Goal: Task Accomplishment & Management: Complete application form

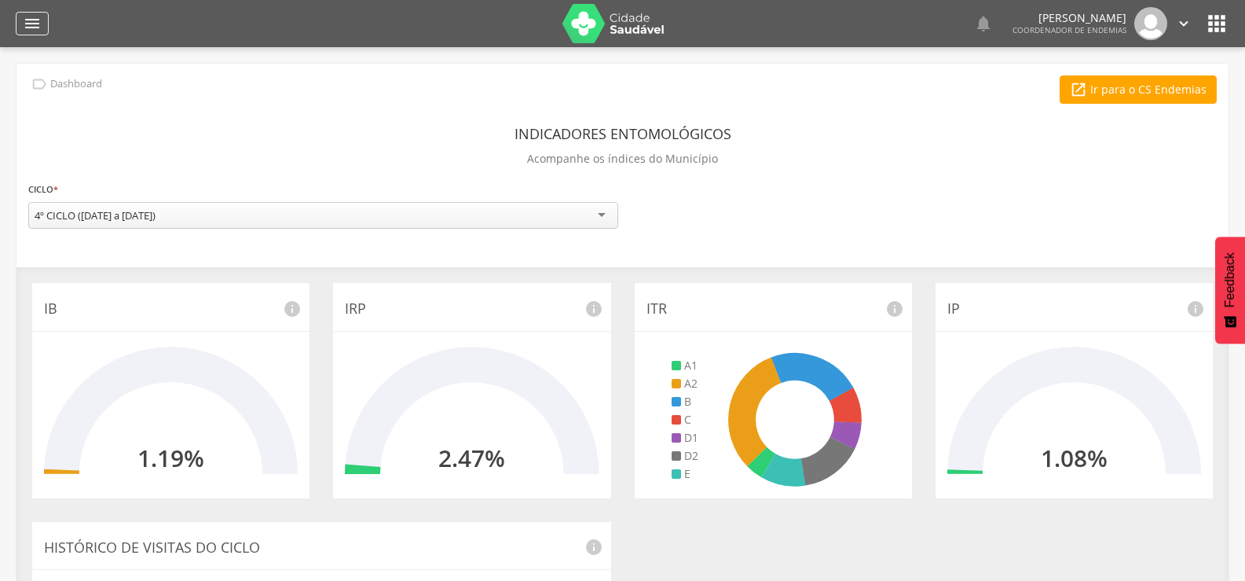
click at [35, 22] on icon "" at bounding box center [32, 23] width 19 height 19
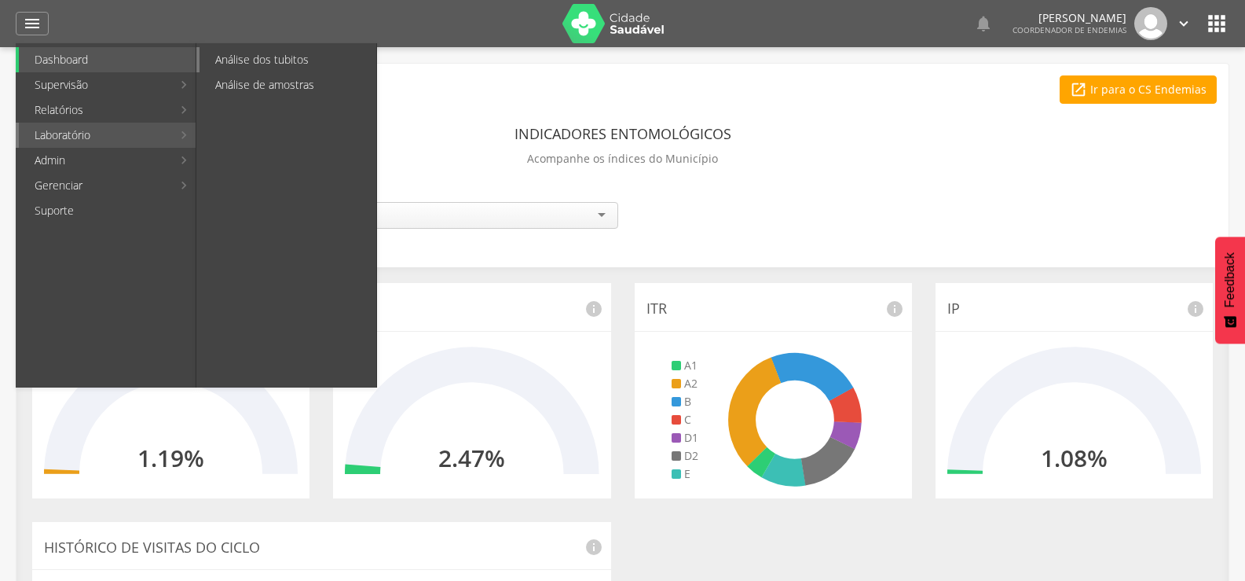
click at [247, 62] on link "Análise dos tubitos" at bounding box center [288, 59] width 177 height 25
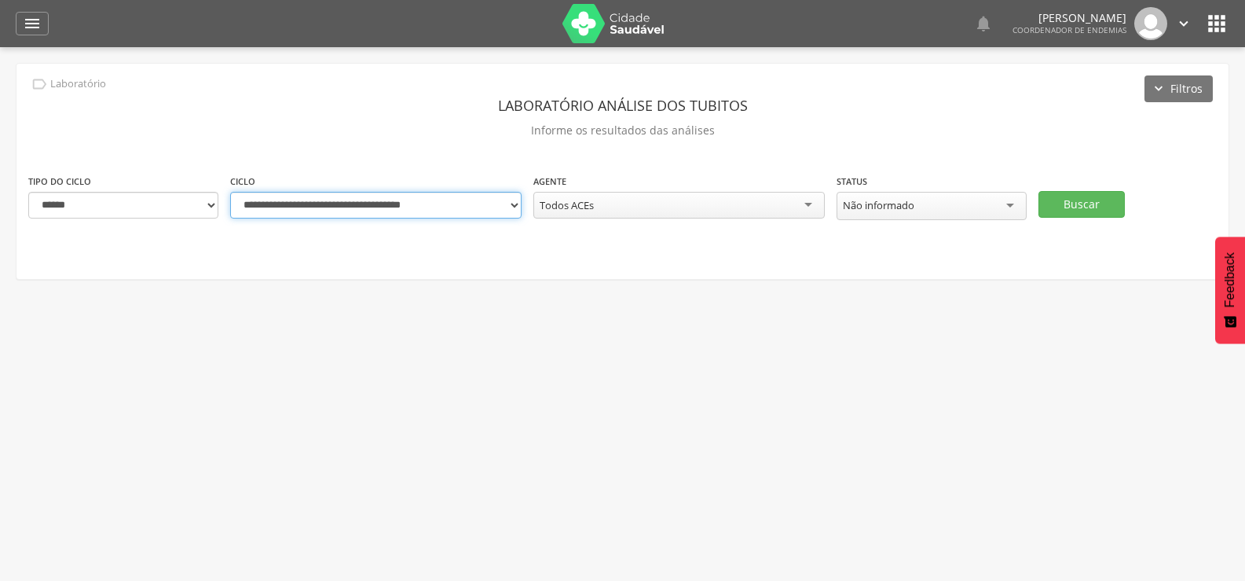
click at [508, 203] on select "**********" at bounding box center [375, 205] width 291 height 27
select select "**********"
click at [230, 192] on select "**********" at bounding box center [375, 205] width 291 height 27
click at [1090, 194] on button "Buscar" at bounding box center [1082, 204] width 86 height 27
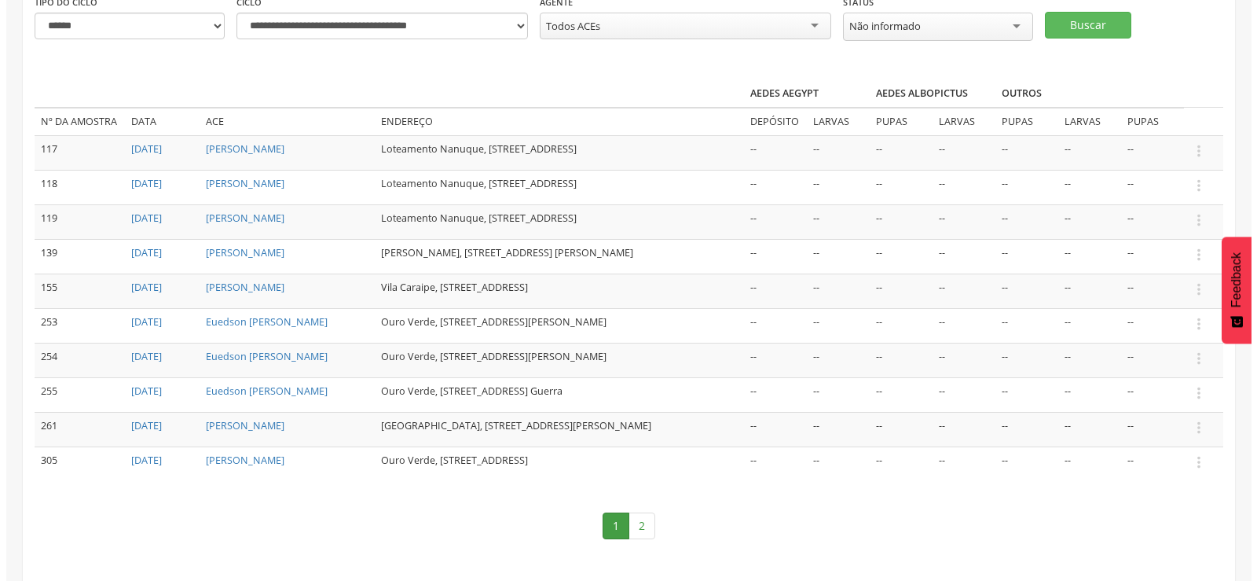
scroll to position [223, 0]
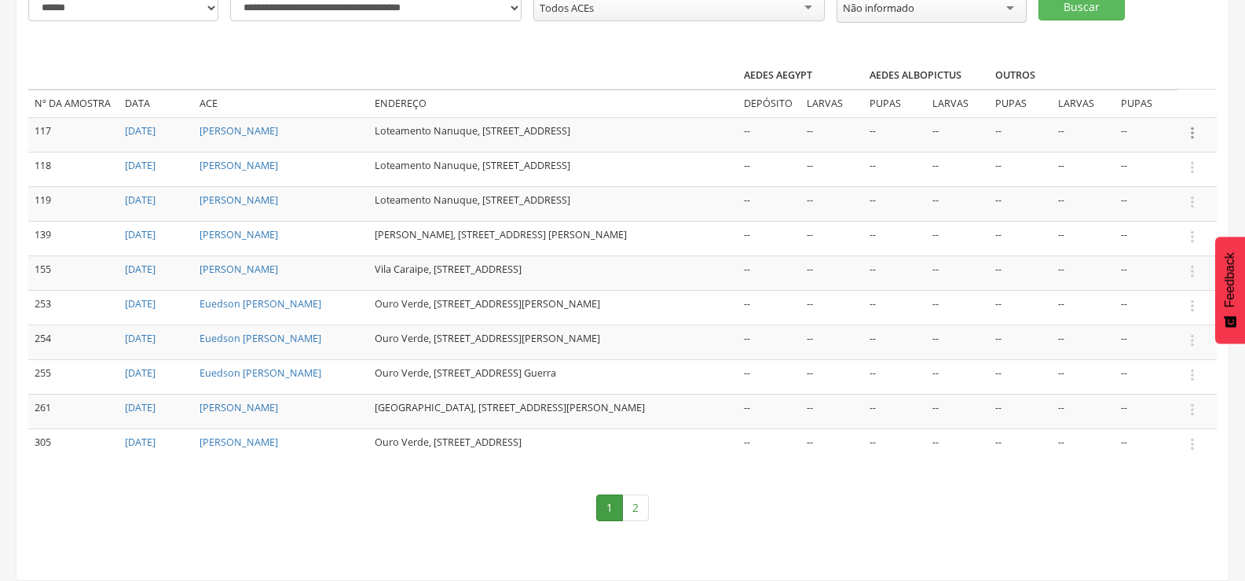
click at [1195, 124] on icon "" at bounding box center [1192, 132] width 17 height 17
click at [1134, 97] on link "Informar resultado" at bounding box center [1138, 107] width 124 height 20
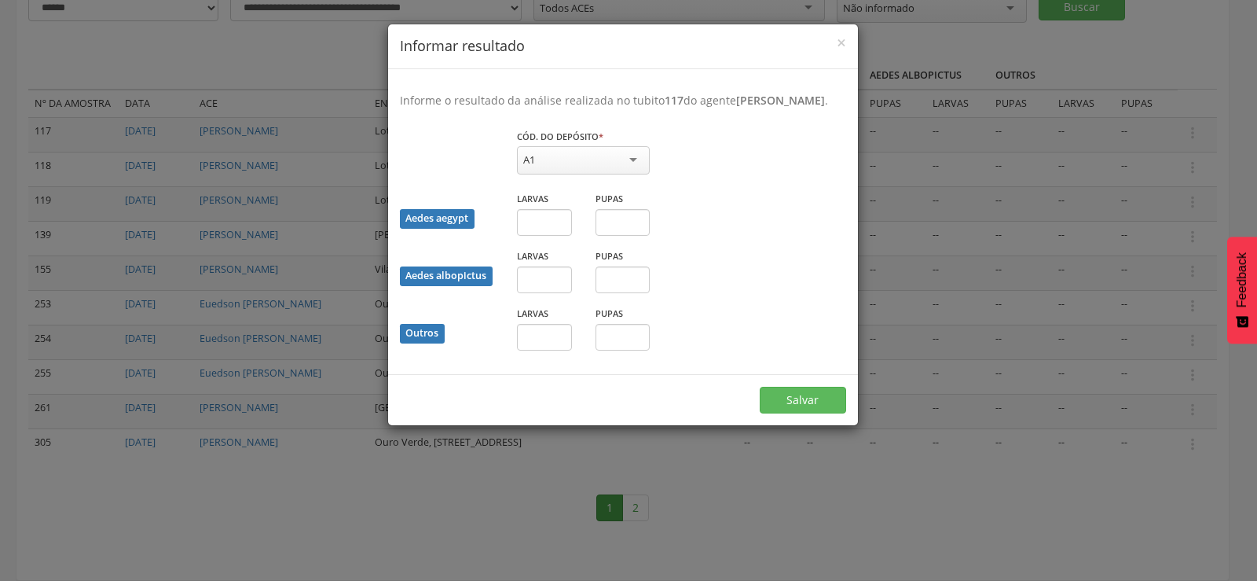
click at [570, 167] on div "A1" at bounding box center [583, 160] width 133 height 28
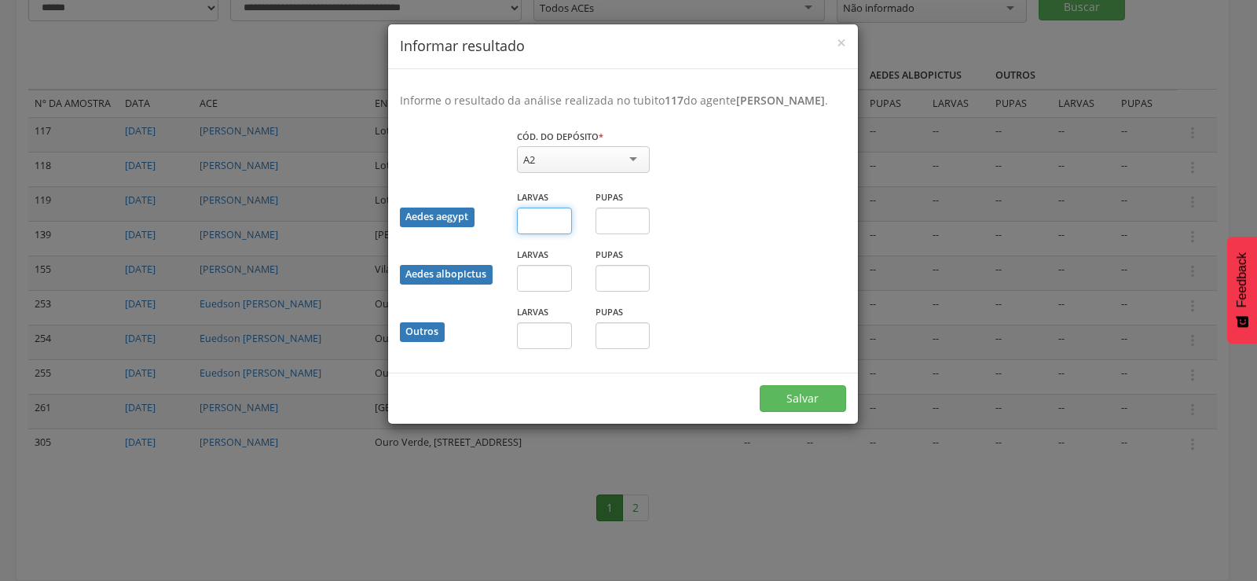
click at [540, 234] on input "text" at bounding box center [544, 220] width 55 height 27
type input "*"
click at [801, 411] on button "Salvar" at bounding box center [803, 398] width 86 height 27
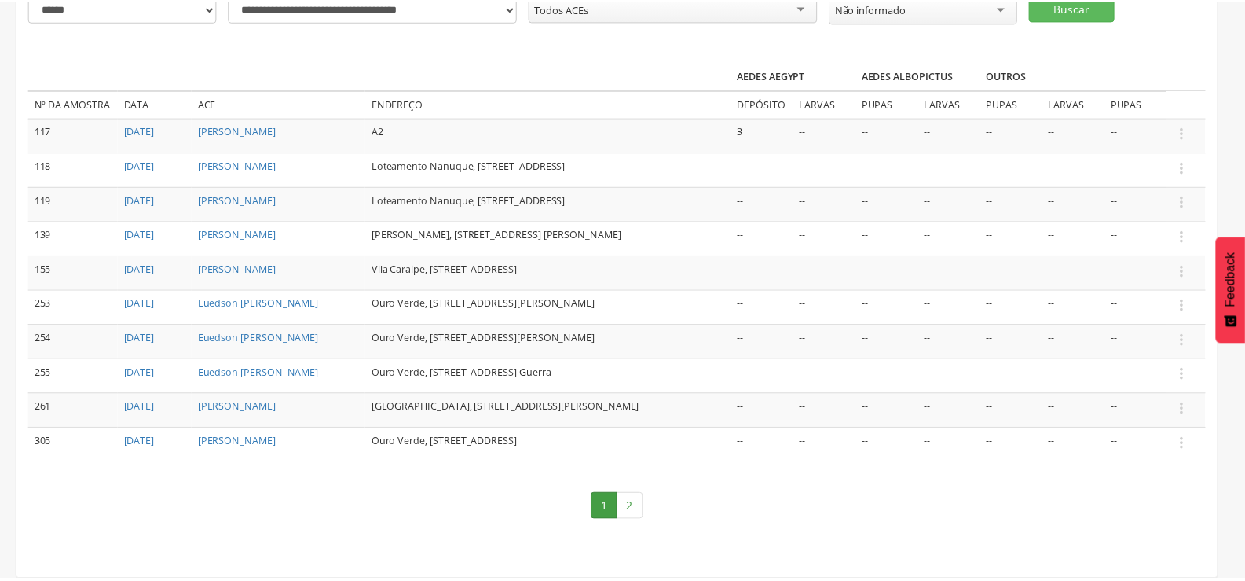
scroll to position [216, 0]
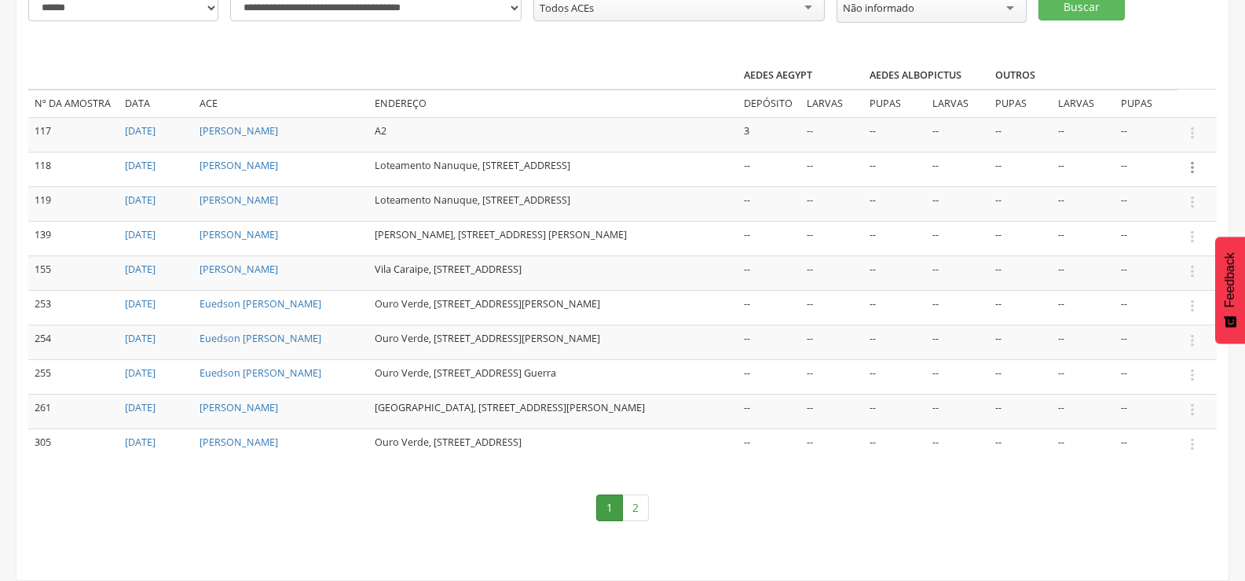
click at [1191, 159] on icon "" at bounding box center [1192, 167] width 17 height 17
click at [1146, 131] on link "Informar resultado" at bounding box center [1138, 141] width 124 height 20
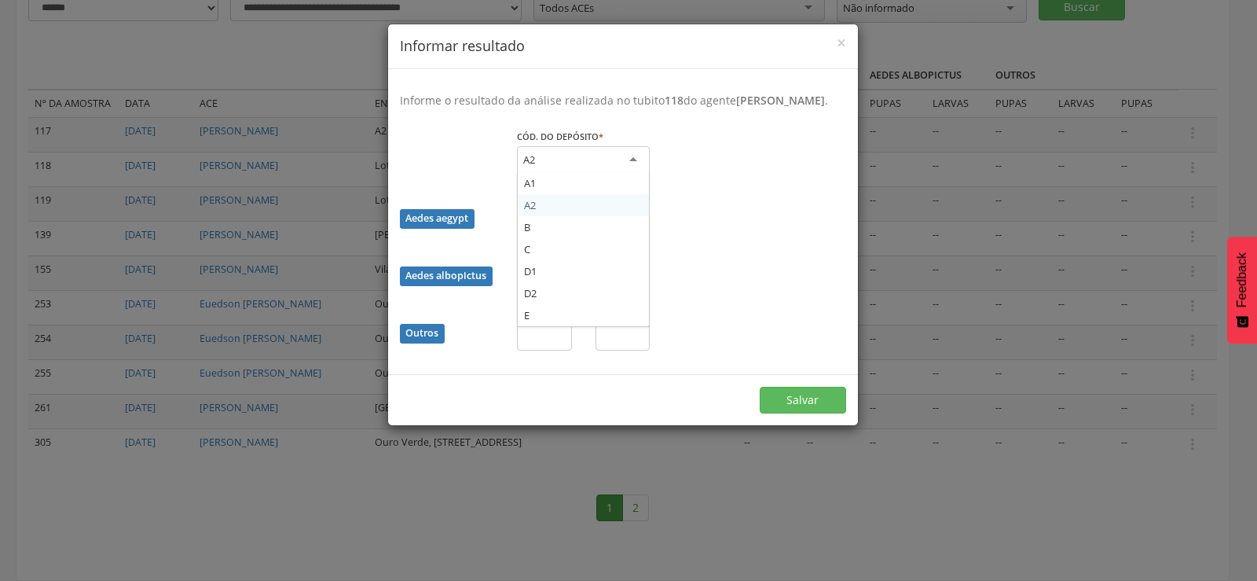
click at [589, 174] on div "A2" at bounding box center [583, 160] width 133 height 28
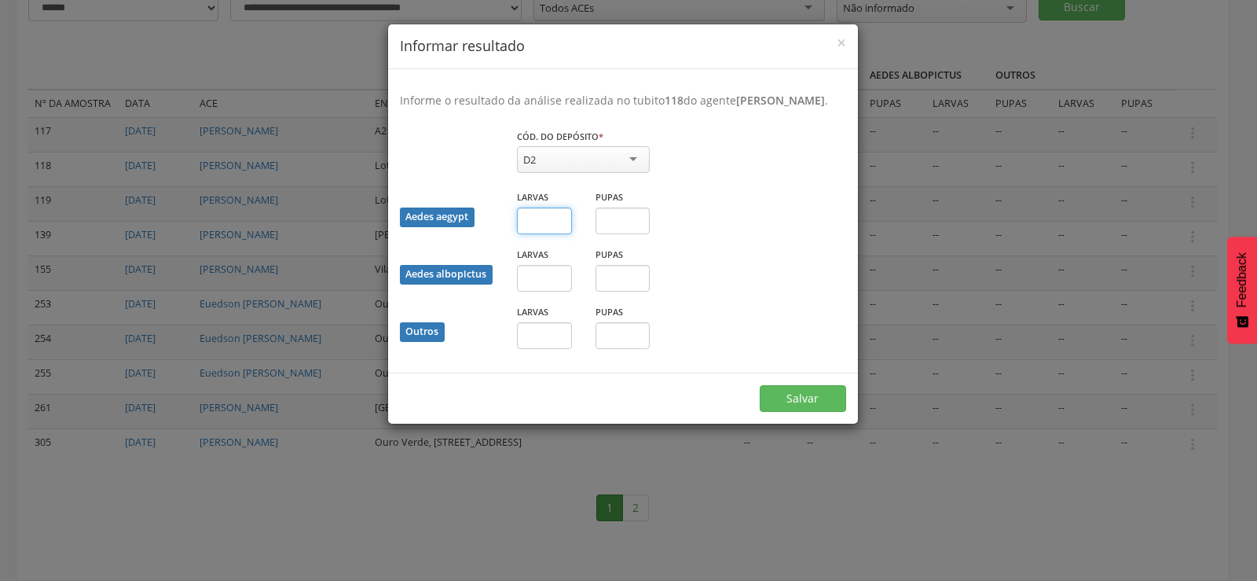
click at [544, 234] on input "text" at bounding box center [544, 220] width 55 height 27
type input "*"
click at [614, 233] on input "text" at bounding box center [622, 220] width 55 height 27
type input "*"
click at [782, 402] on button "Salvar" at bounding box center [803, 398] width 86 height 27
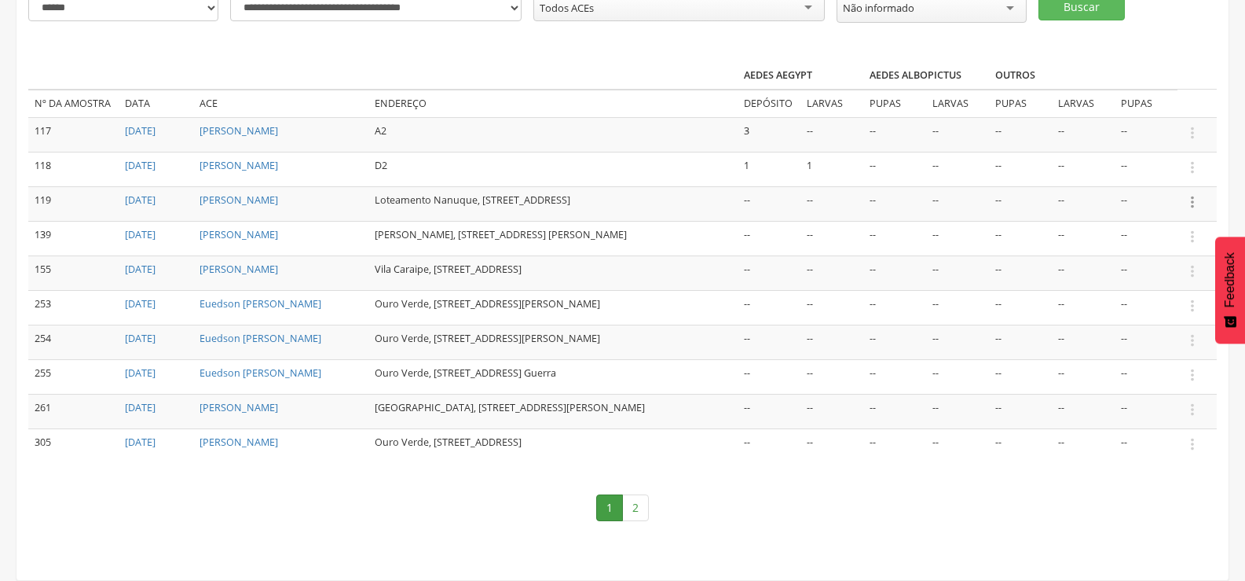
click at [1189, 193] on icon "" at bounding box center [1192, 201] width 17 height 17
click at [1156, 166] on link "Informar resultado" at bounding box center [1138, 176] width 124 height 20
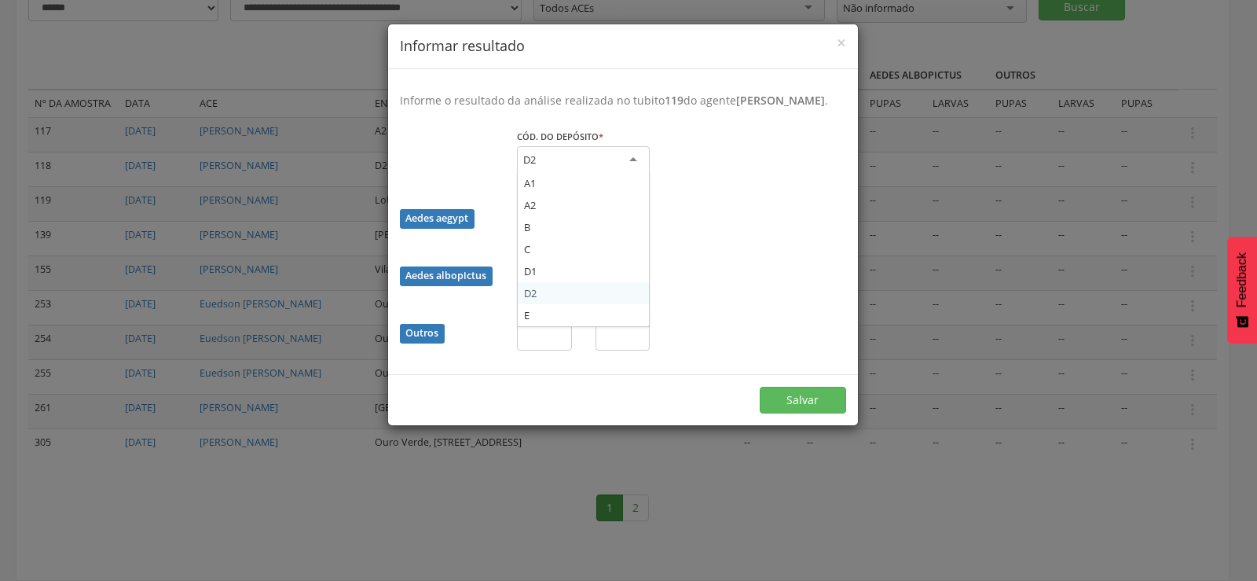
click at [617, 174] on div "D2" at bounding box center [583, 160] width 133 height 28
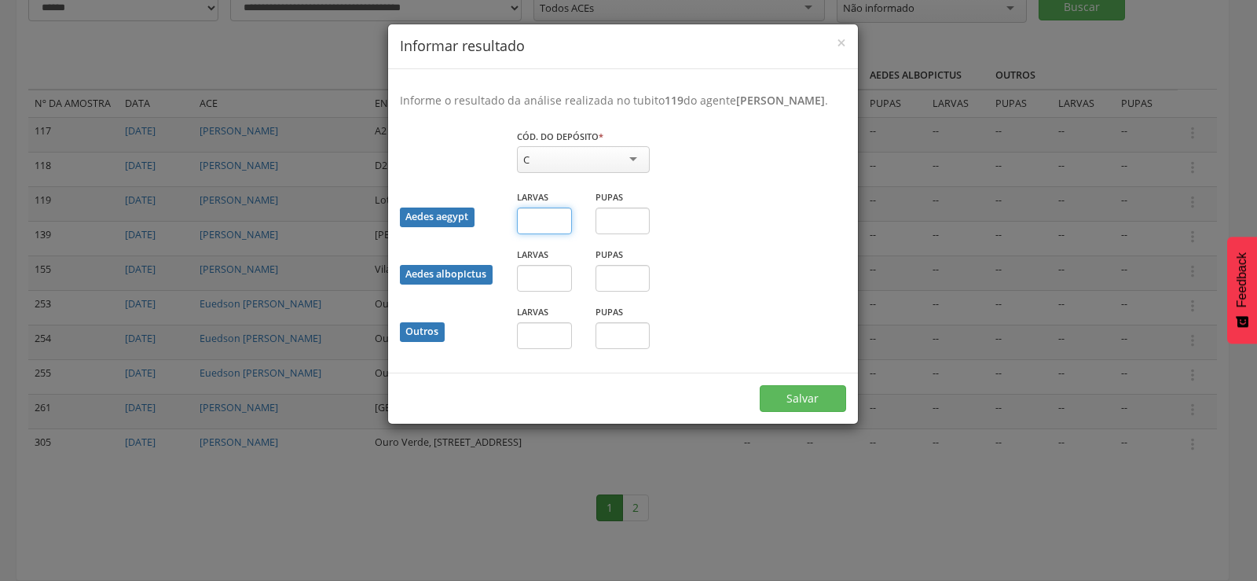
click at [536, 234] on input "text" at bounding box center [544, 220] width 55 height 27
type input "*"
click at [617, 234] on input "text" at bounding box center [622, 220] width 55 height 27
type input "*"
click at [801, 405] on button "Salvar" at bounding box center [803, 398] width 86 height 27
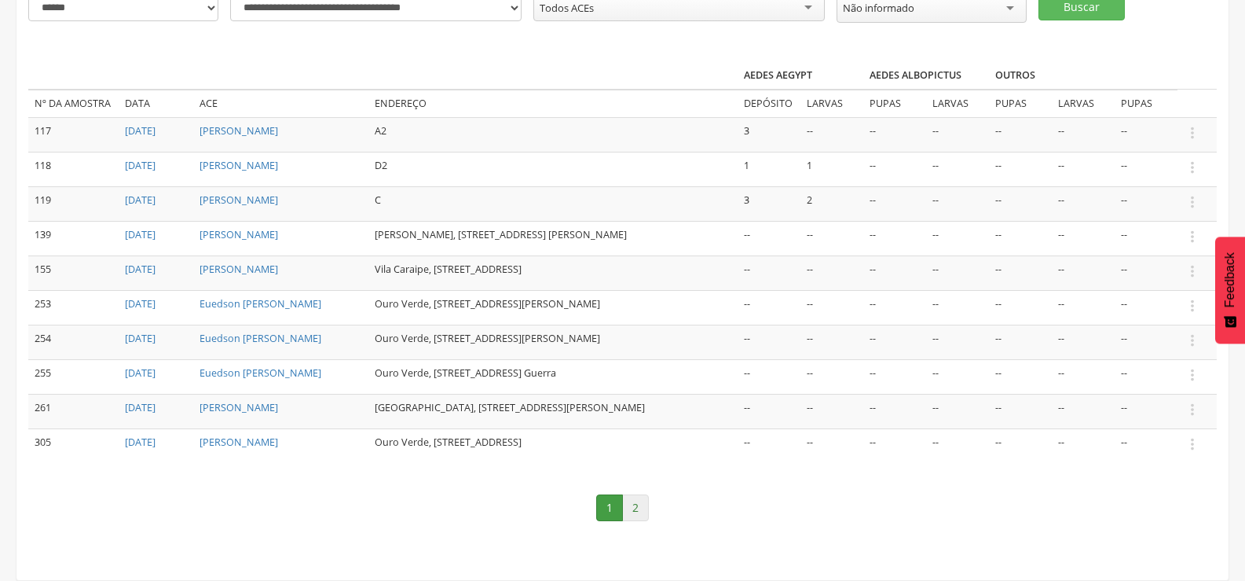
click at [634, 511] on link "2" at bounding box center [635, 507] width 27 height 27
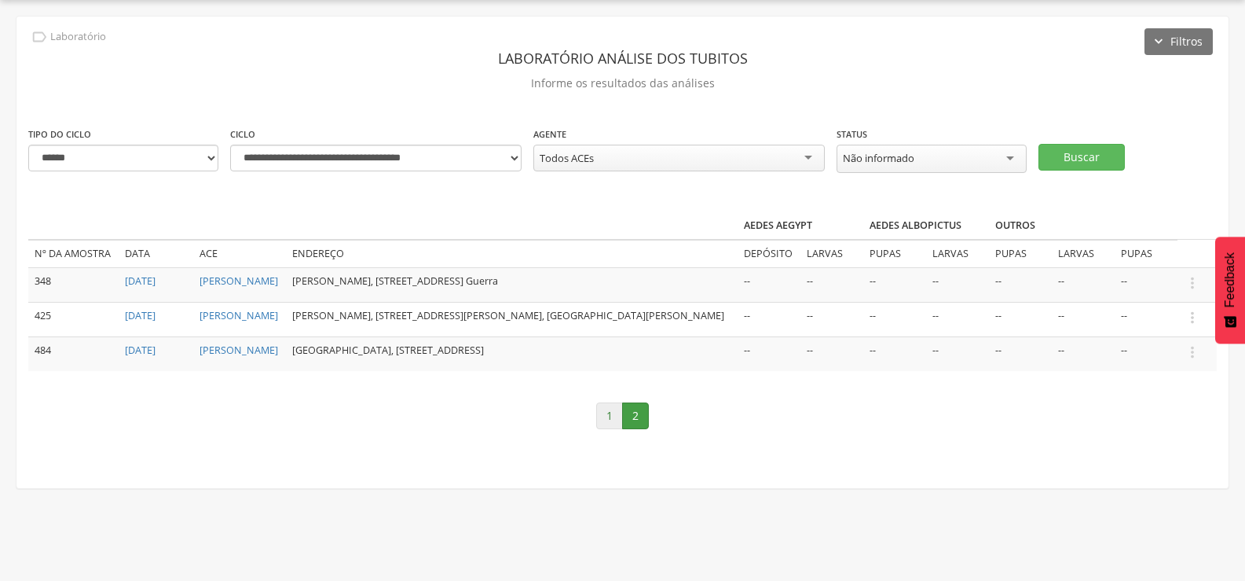
click at [606, 429] on link "1" at bounding box center [609, 415] width 27 height 27
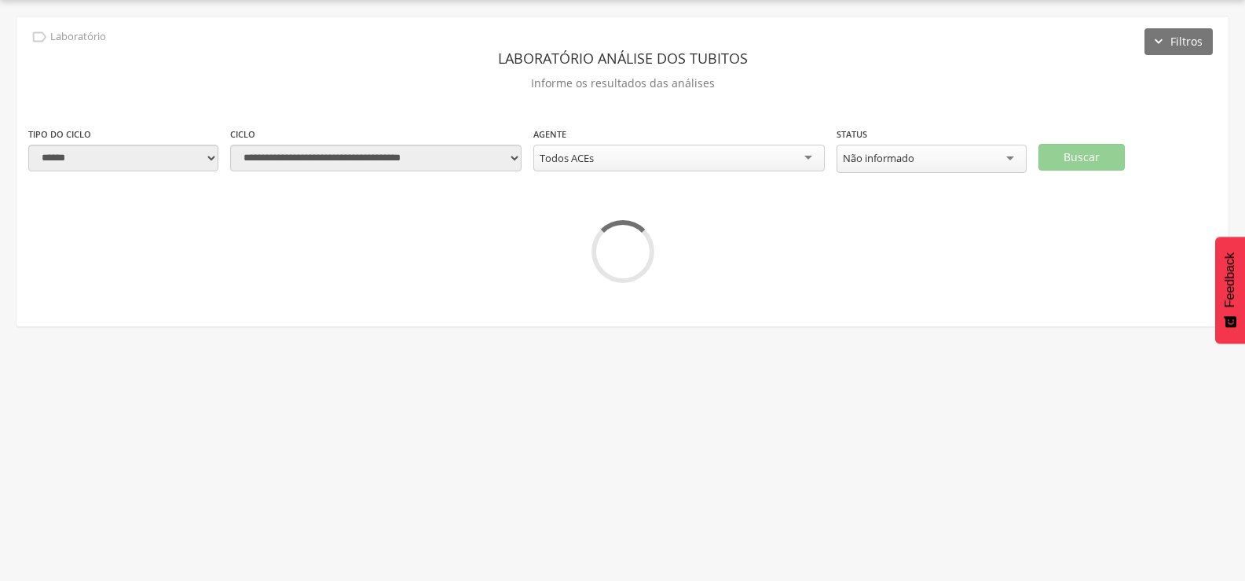
scroll to position [216, 0]
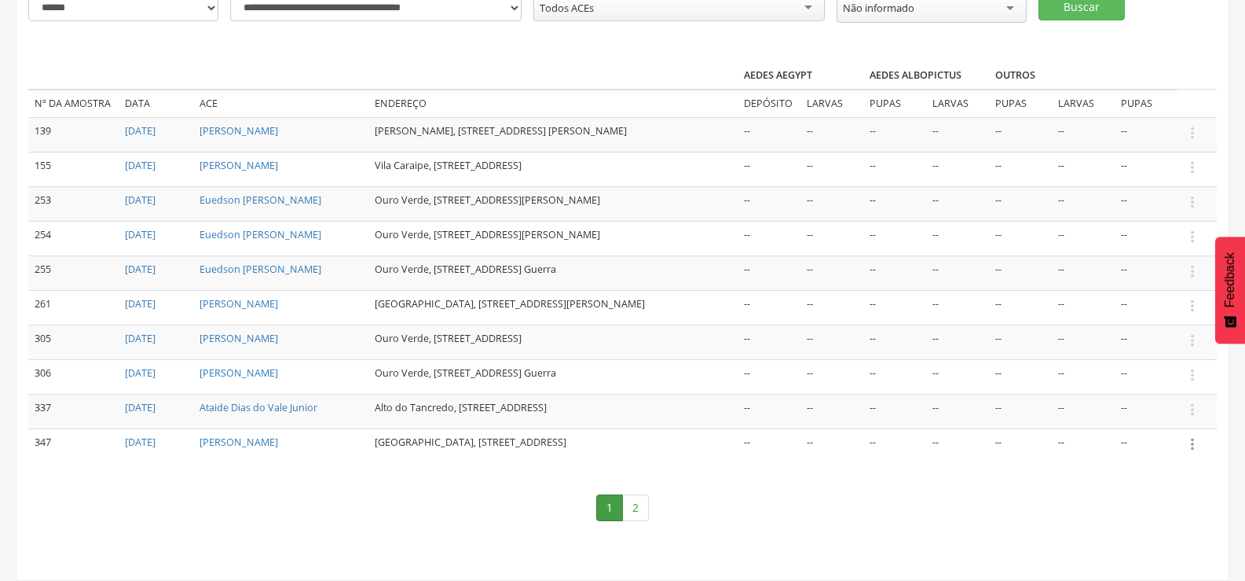
click at [1190, 453] on icon "" at bounding box center [1192, 443] width 17 height 17
click at [1139, 426] on link "Informar resultado" at bounding box center [1138, 418] width 124 height 20
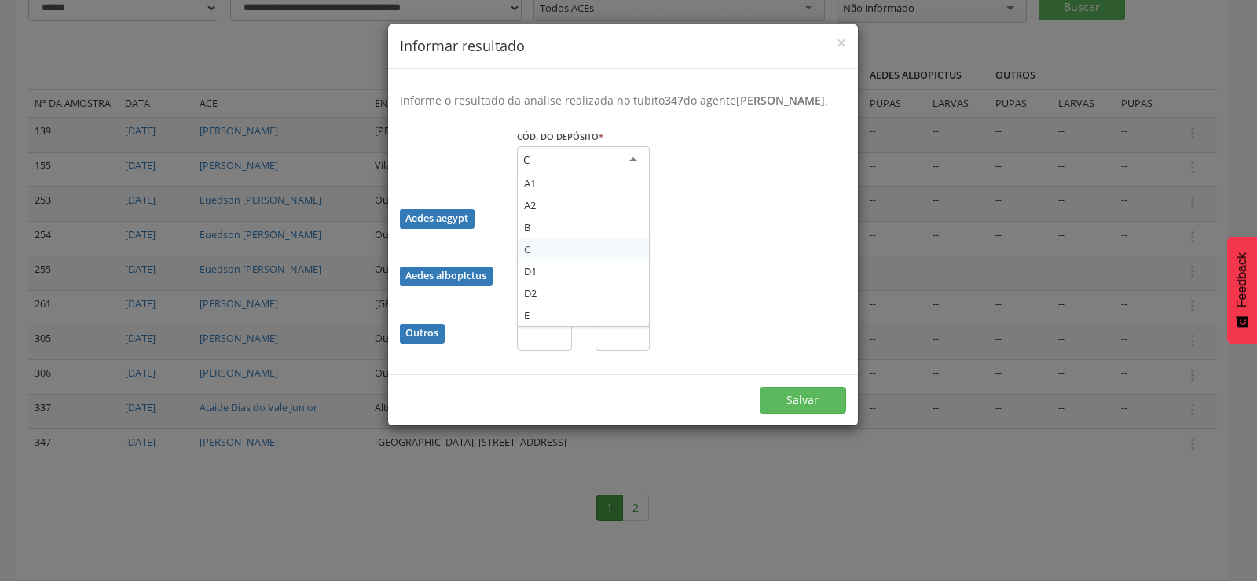
click at [613, 173] on div "C" at bounding box center [583, 160] width 133 height 28
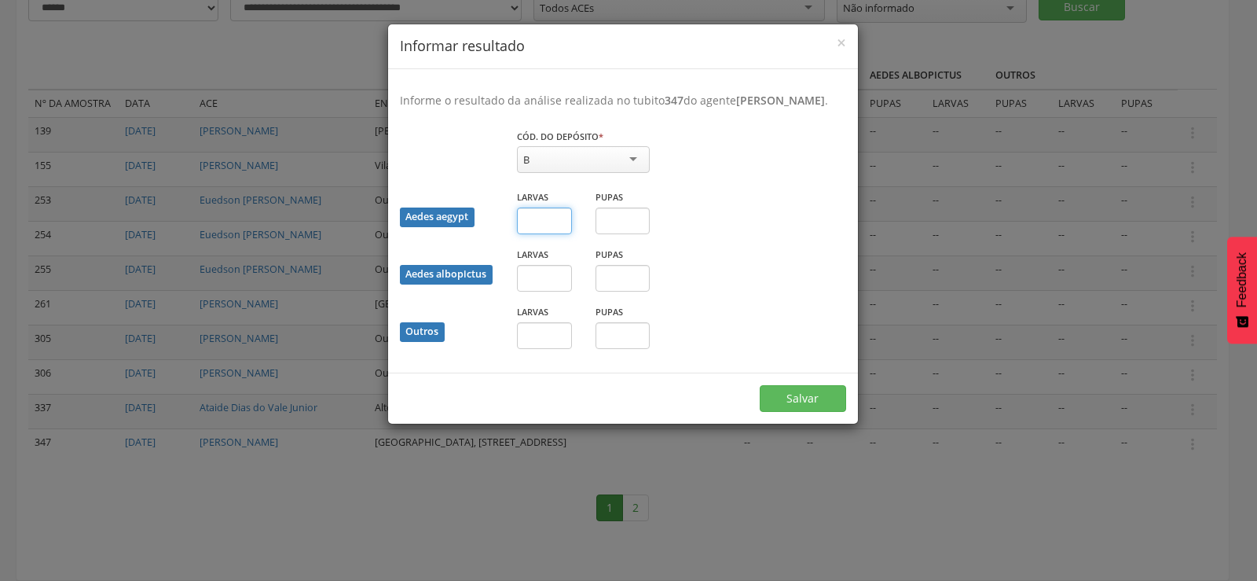
click at [537, 234] on input "text" at bounding box center [544, 220] width 55 height 27
type input "*"
click at [786, 405] on button "Salvar" at bounding box center [803, 398] width 86 height 27
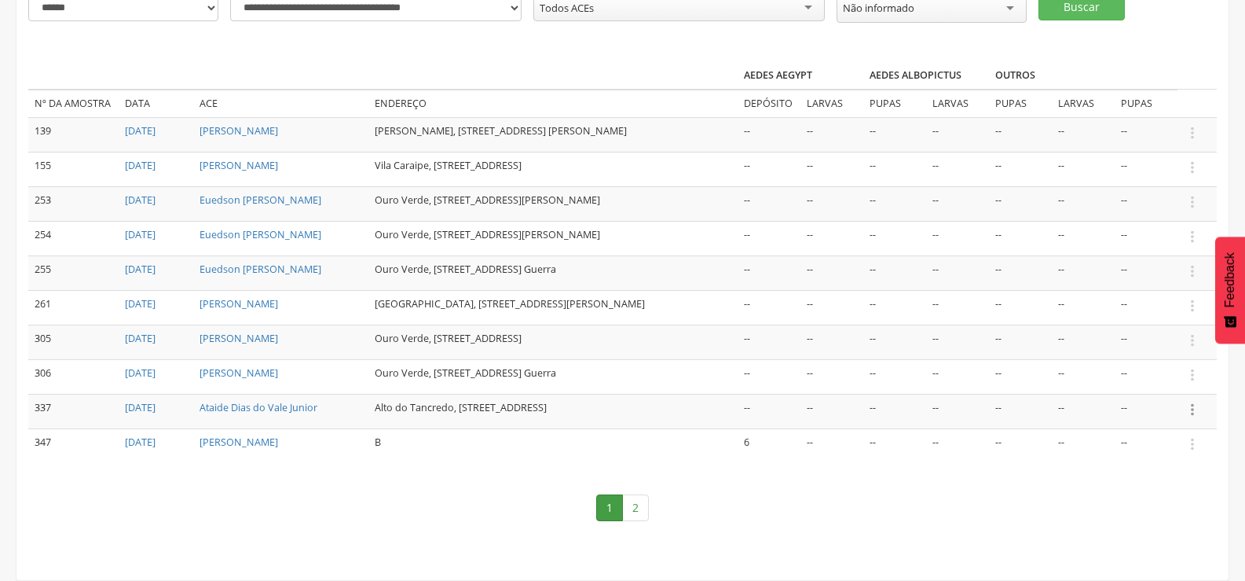
click at [1193, 418] on icon "" at bounding box center [1192, 409] width 17 height 17
click at [1156, 389] on link "Informar resultado" at bounding box center [1138, 383] width 124 height 20
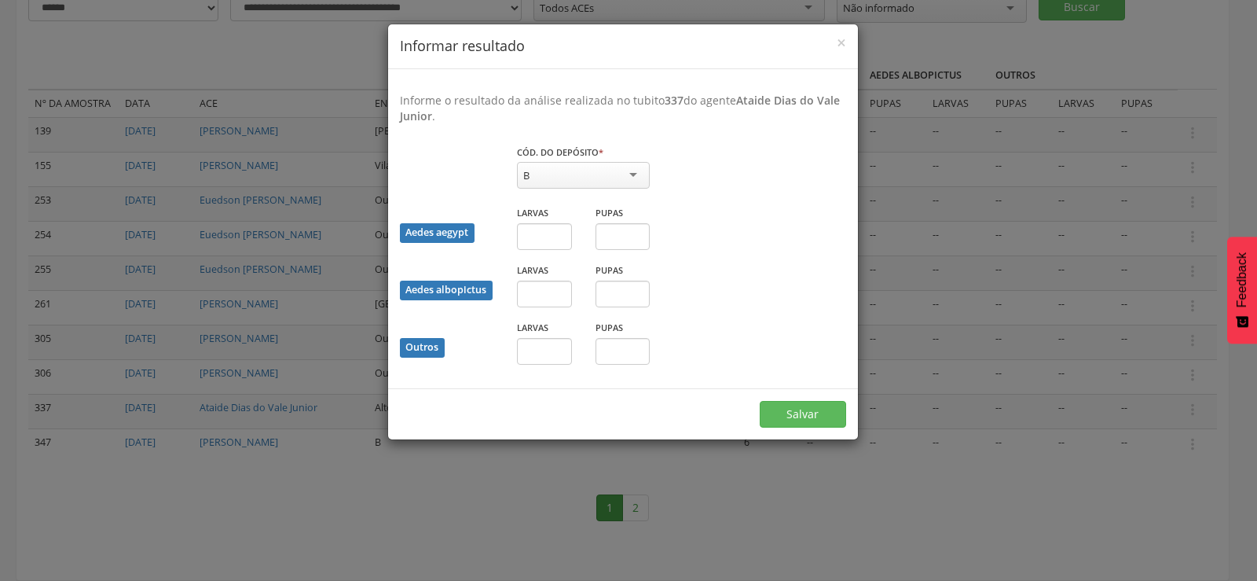
click at [553, 167] on div "B" at bounding box center [583, 175] width 133 height 27
click at [544, 230] on input "text" at bounding box center [544, 236] width 55 height 27
type input "*"
click at [798, 406] on button "Salvar" at bounding box center [803, 414] width 86 height 27
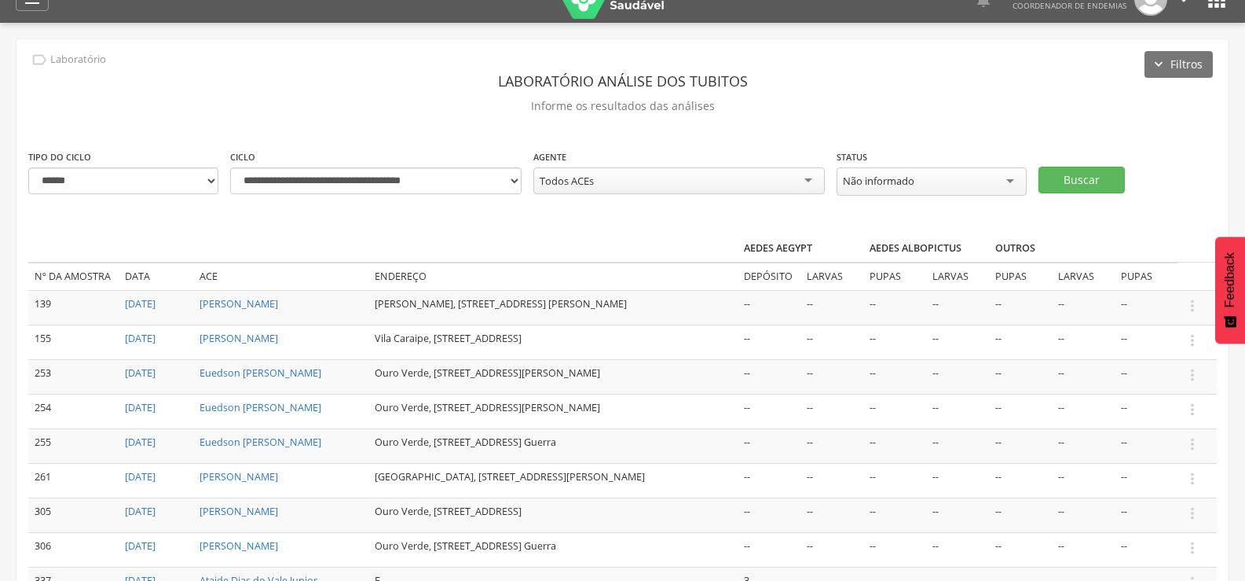
scroll to position [0, 0]
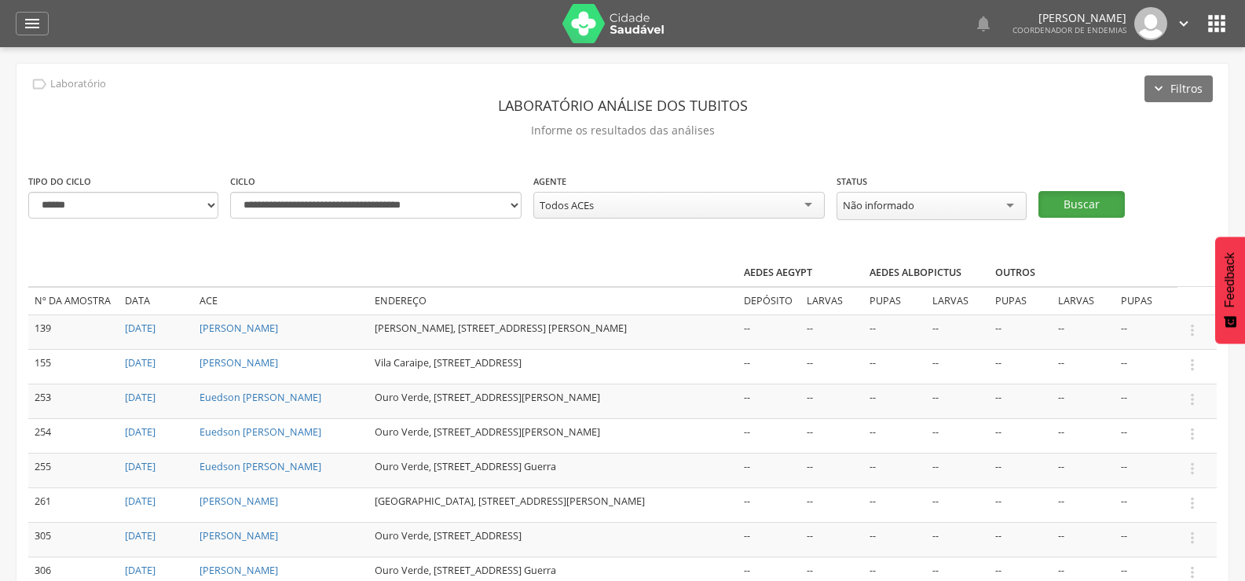
click at [1075, 203] on button "Buscar" at bounding box center [1082, 204] width 86 height 27
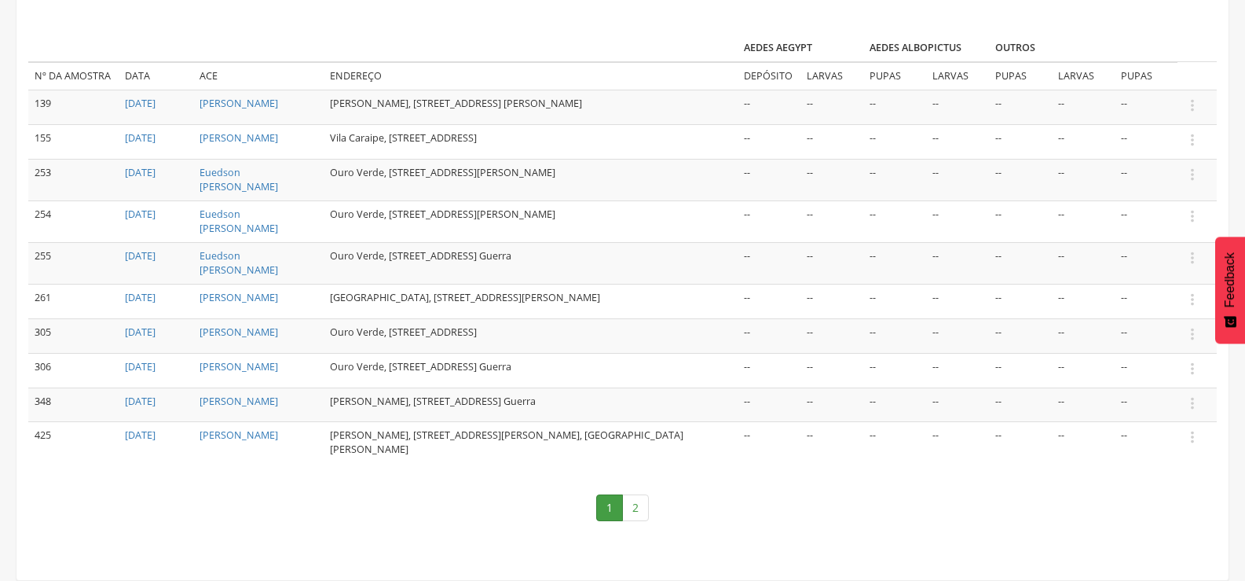
scroll to position [244, 0]
click at [635, 501] on link "2" at bounding box center [635, 507] width 27 height 27
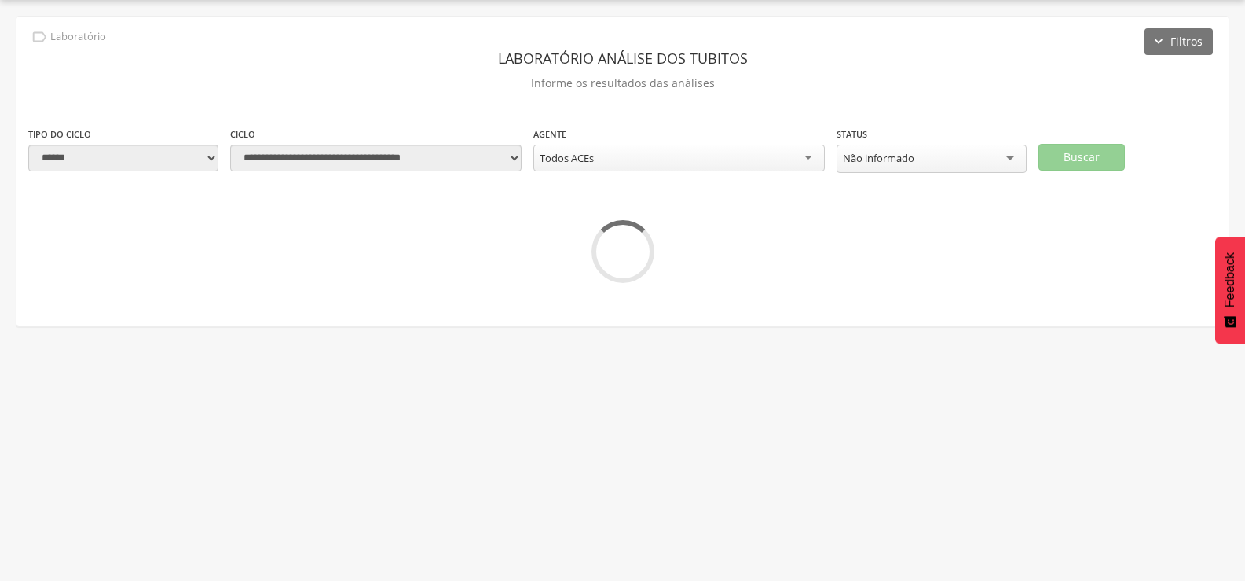
scroll to position [47, 0]
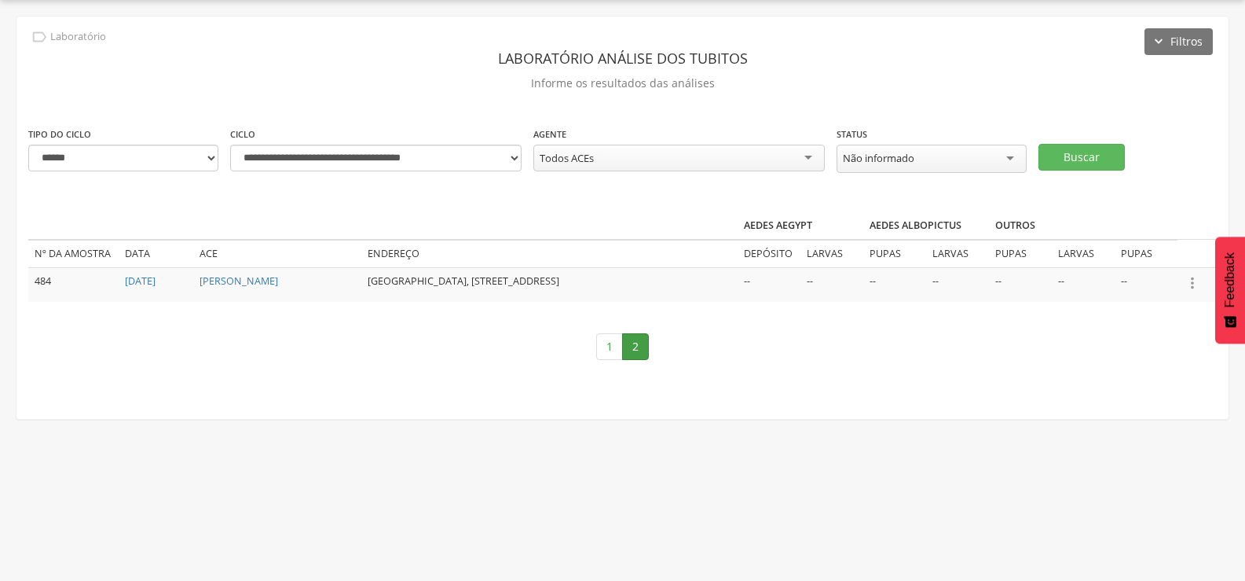
click at [1193, 277] on icon "" at bounding box center [1192, 282] width 17 height 17
click at [1144, 248] on link "Informar resultado" at bounding box center [1138, 257] width 124 height 20
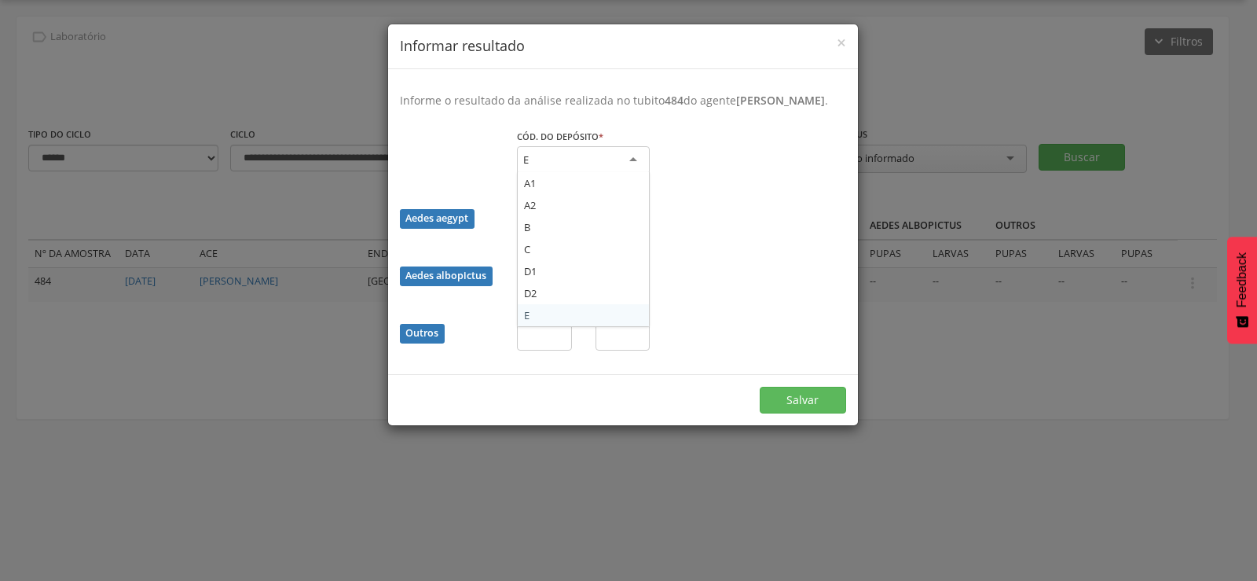
click at [617, 155] on div "E" at bounding box center [583, 160] width 133 height 28
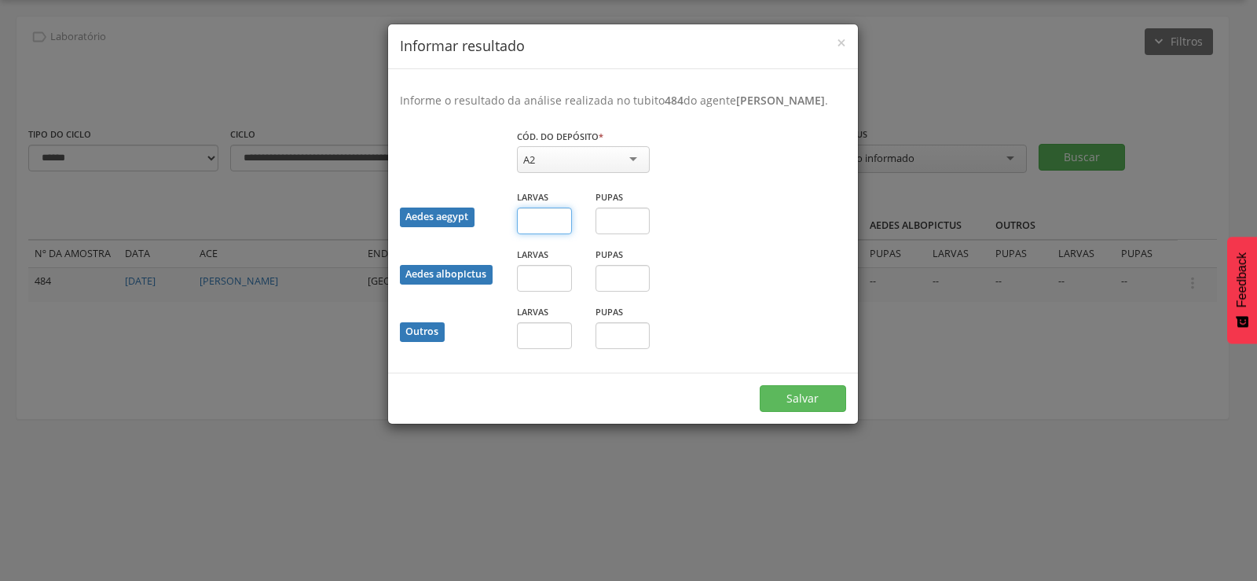
click at [545, 225] on input "text" at bounding box center [544, 220] width 55 height 27
type input "*"
click at [782, 390] on button "Salvar" at bounding box center [803, 398] width 86 height 27
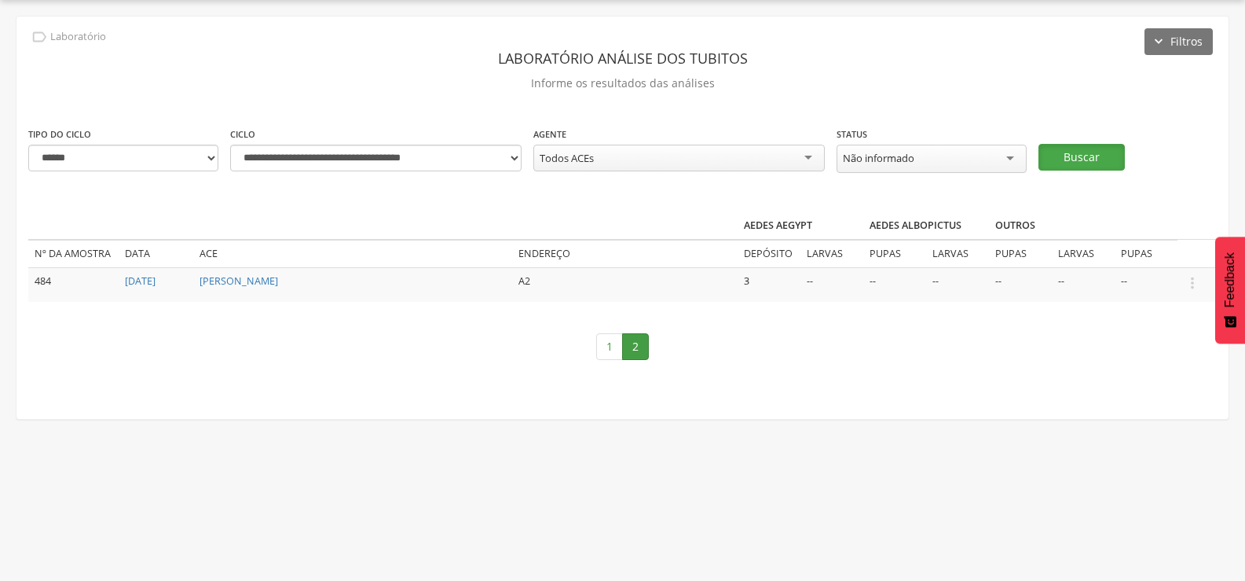
click at [1090, 151] on button "Buscar" at bounding box center [1082, 157] width 86 height 27
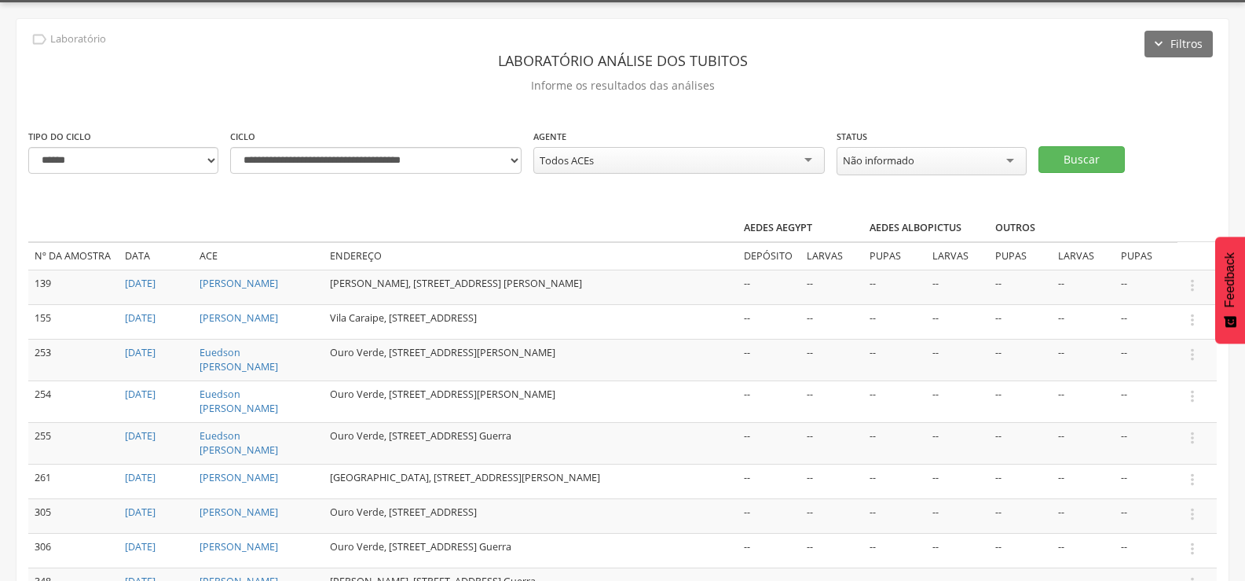
scroll to position [0, 0]
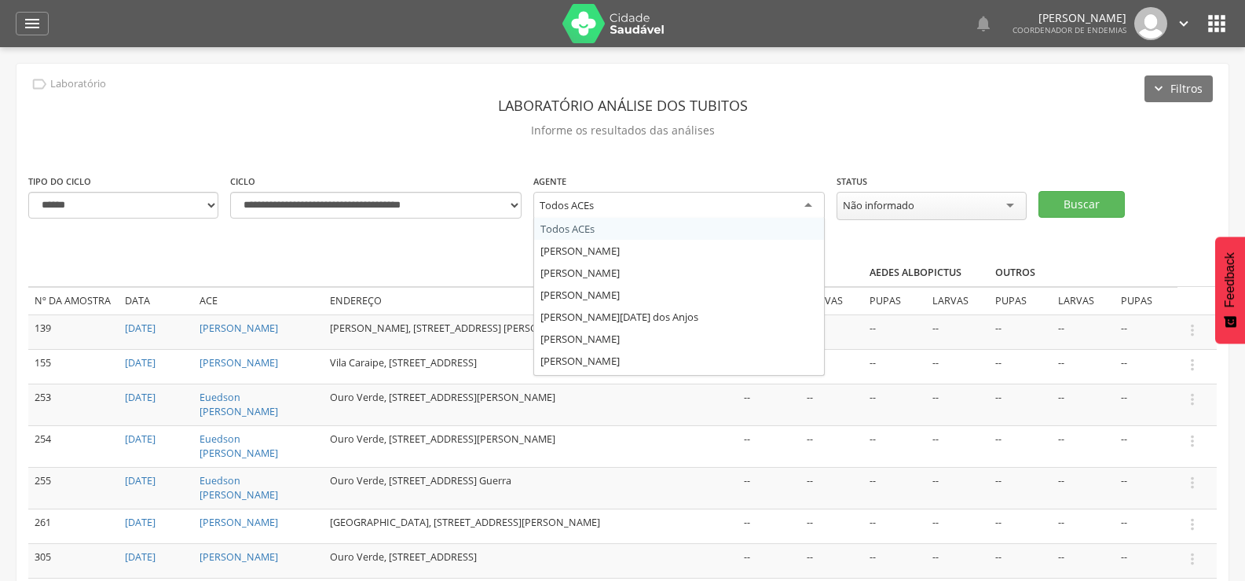
click at [665, 200] on div "Todos ACEs" at bounding box center [678, 206] width 291 height 28
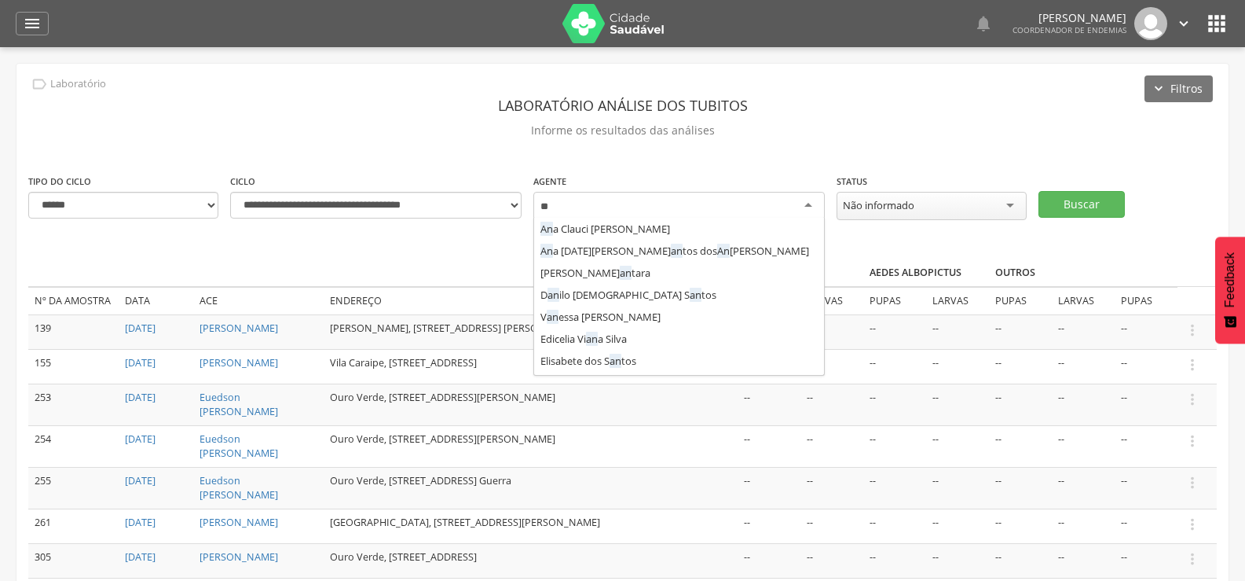
scroll to position [107, 0]
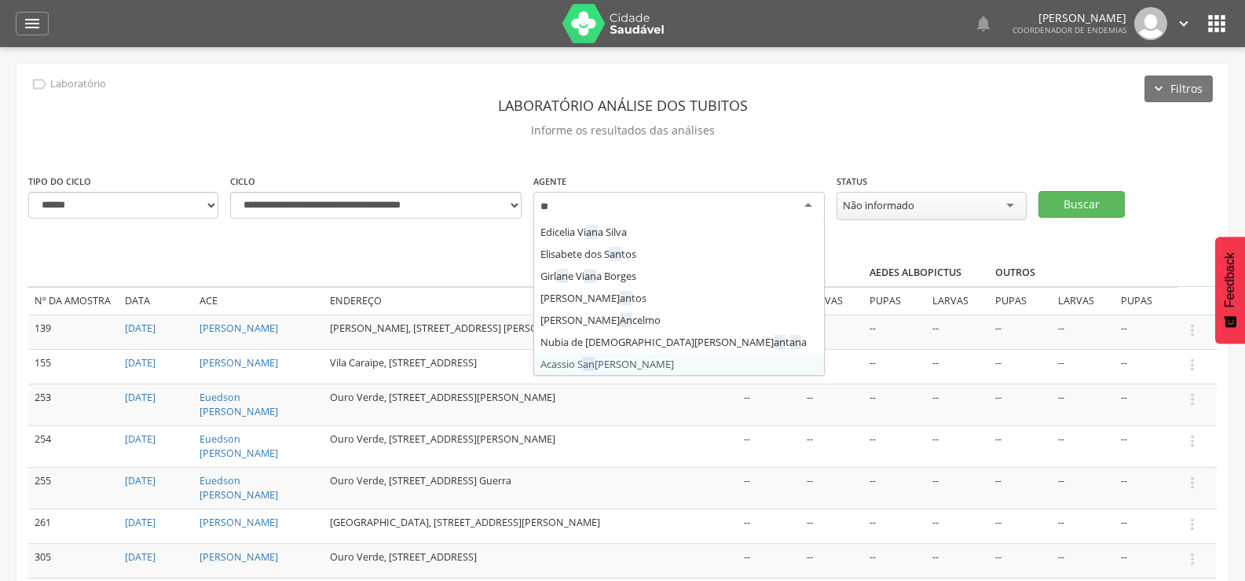
type input "***"
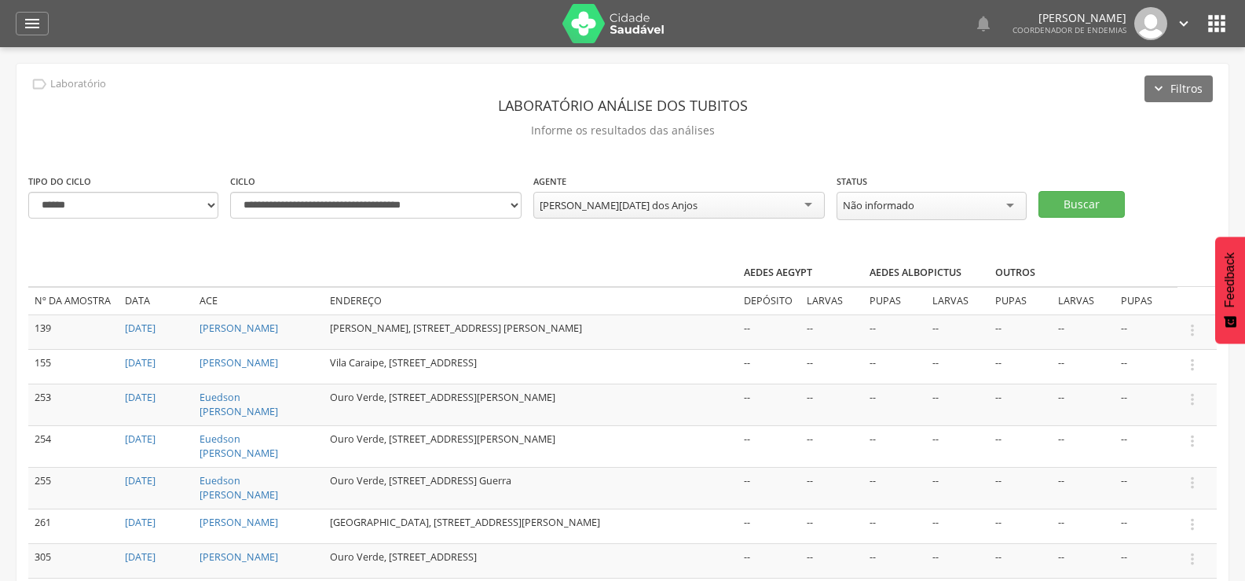
scroll to position [0, 0]
click at [1093, 196] on button "Buscar" at bounding box center [1082, 204] width 86 height 27
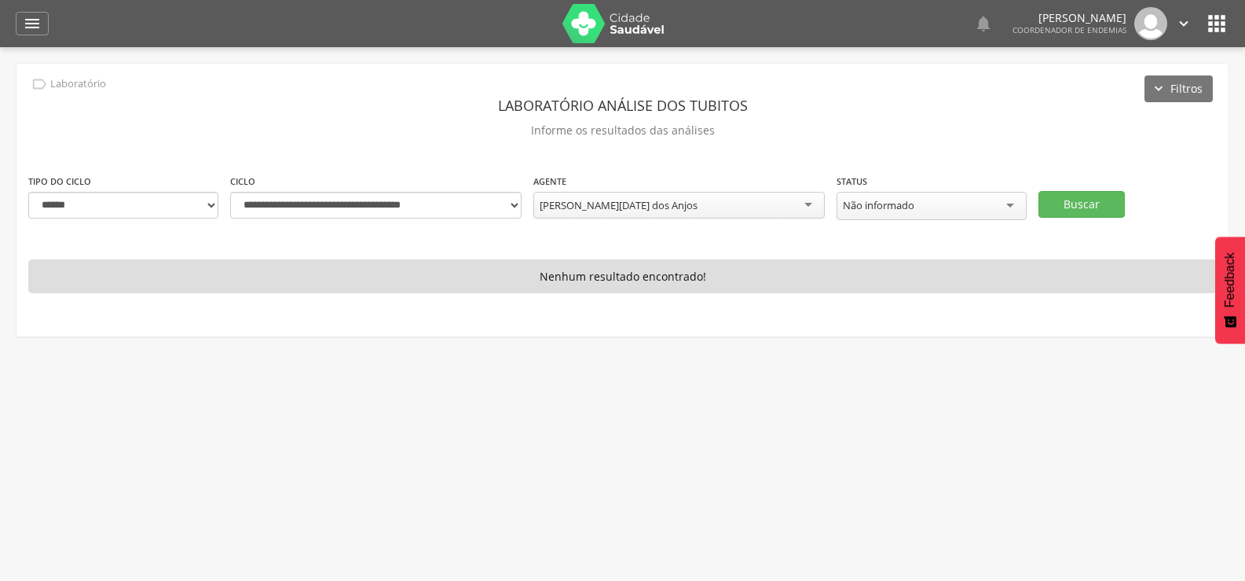
scroll to position [88, 0]
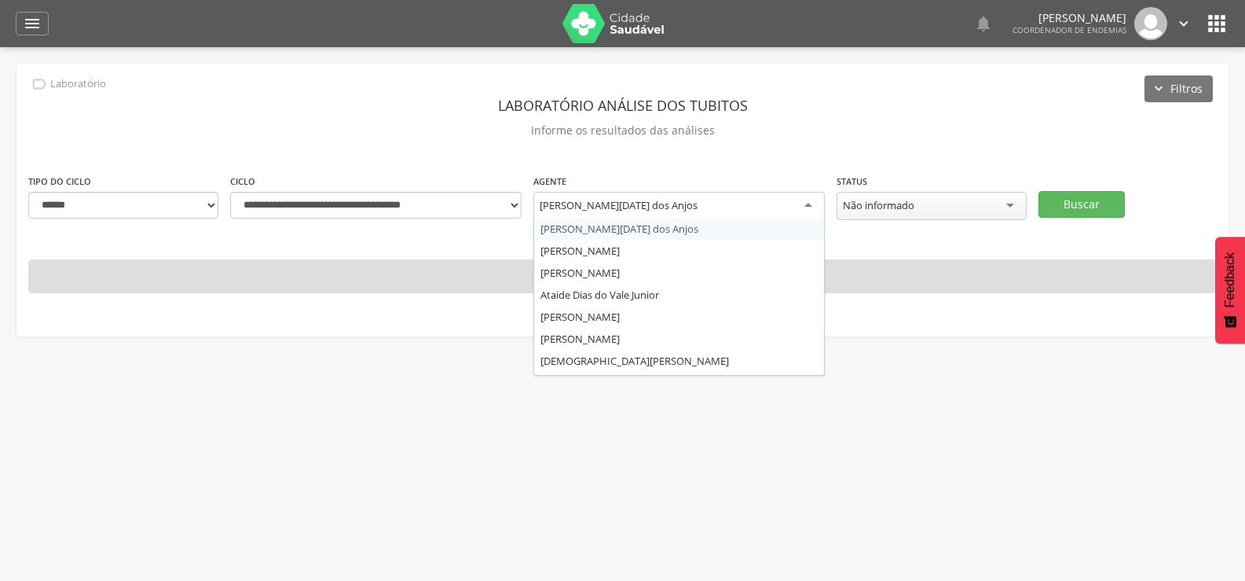
click at [724, 202] on div "[PERSON_NAME][DATE] dos Anjos" at bounding box center [678, 206] width 291 height 28
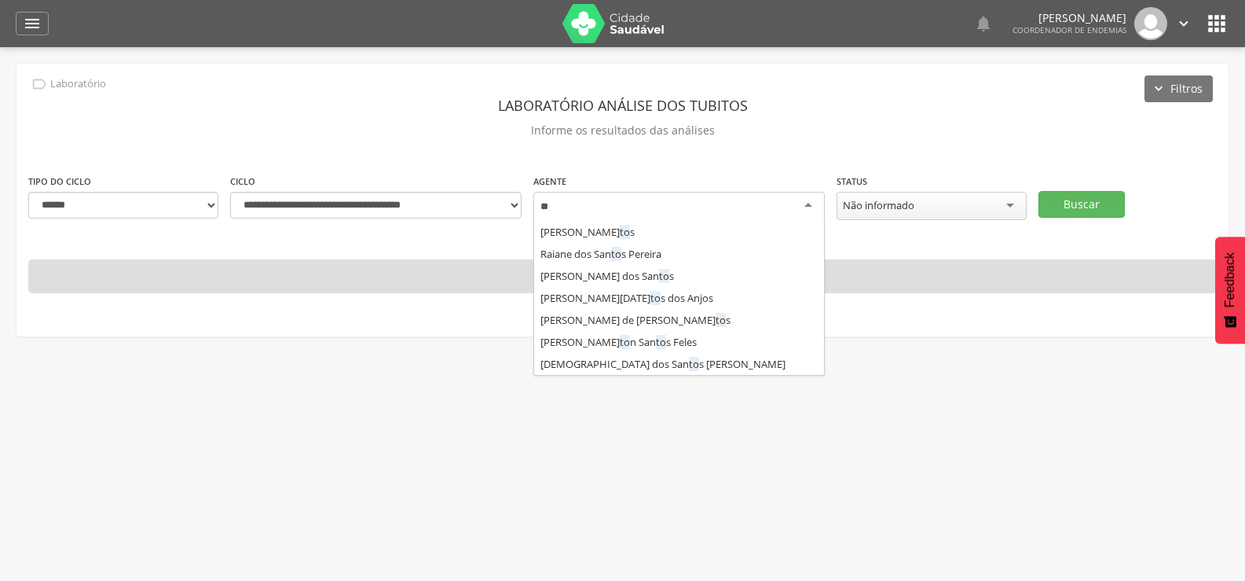
scroll to position [0, 0]
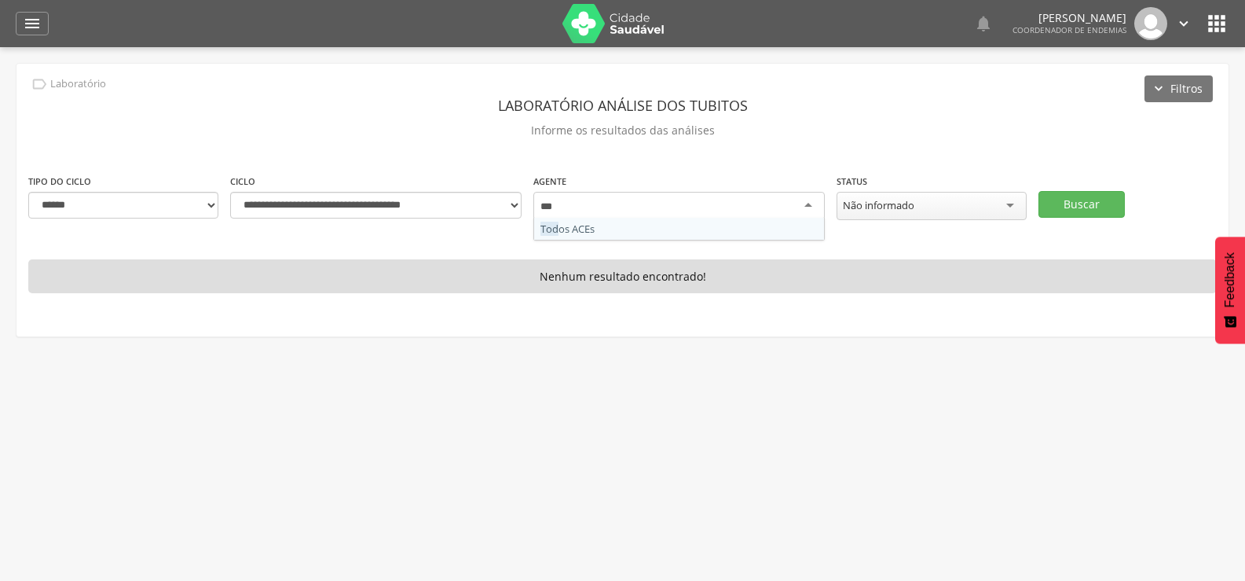
type input "****"
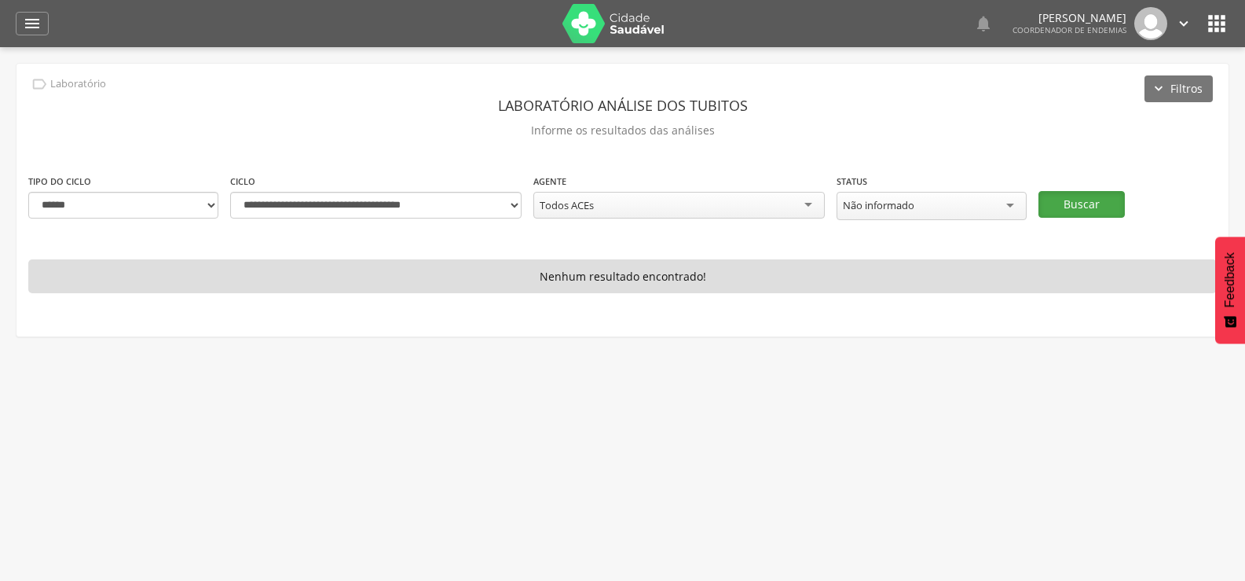
click at [1086, 194] on button "Buscar" at bounding box center [1082, 204] width 86 height 27
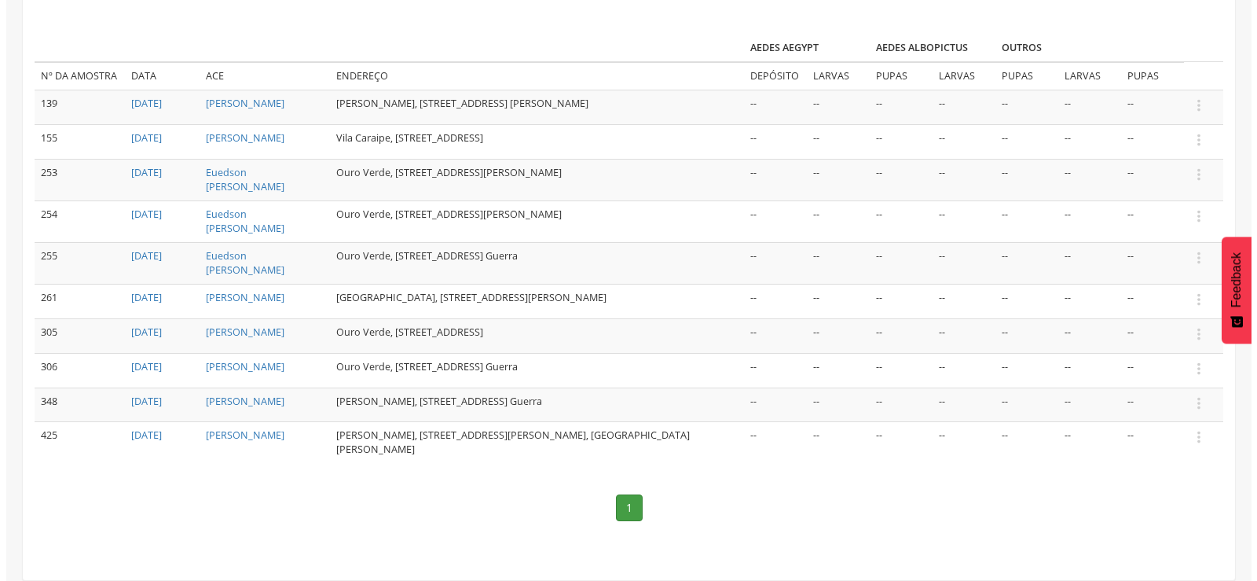
scroll to position [244, 0]
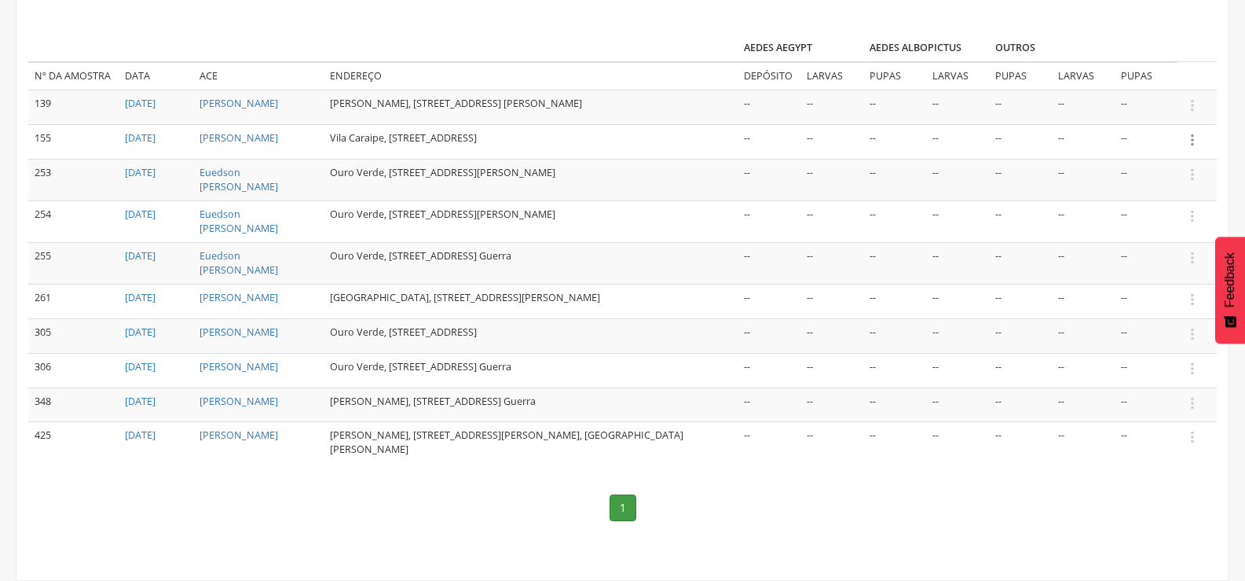
click at [1192, 131] on icon "" at bounding box center [1192, 139] width 17 height 17
click at [1114, 104] on link "Informar resultado" at bounding box center [1138, 114] width 124 height 20
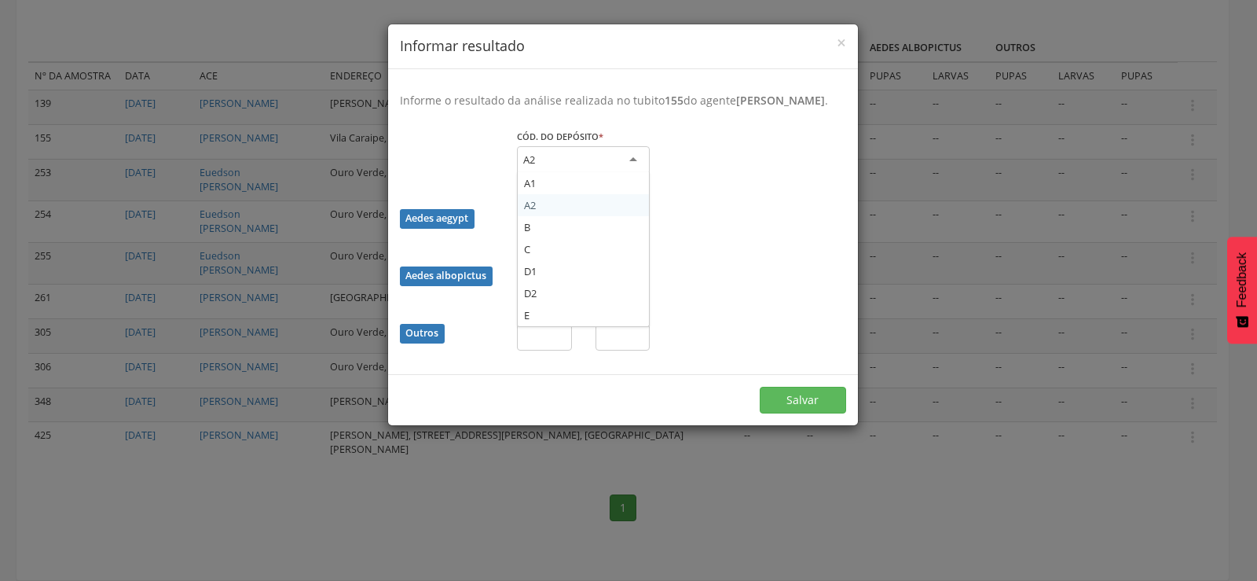
click at [567, 174] on div "A2" at bounding box center [583, 160] width 133 height 28
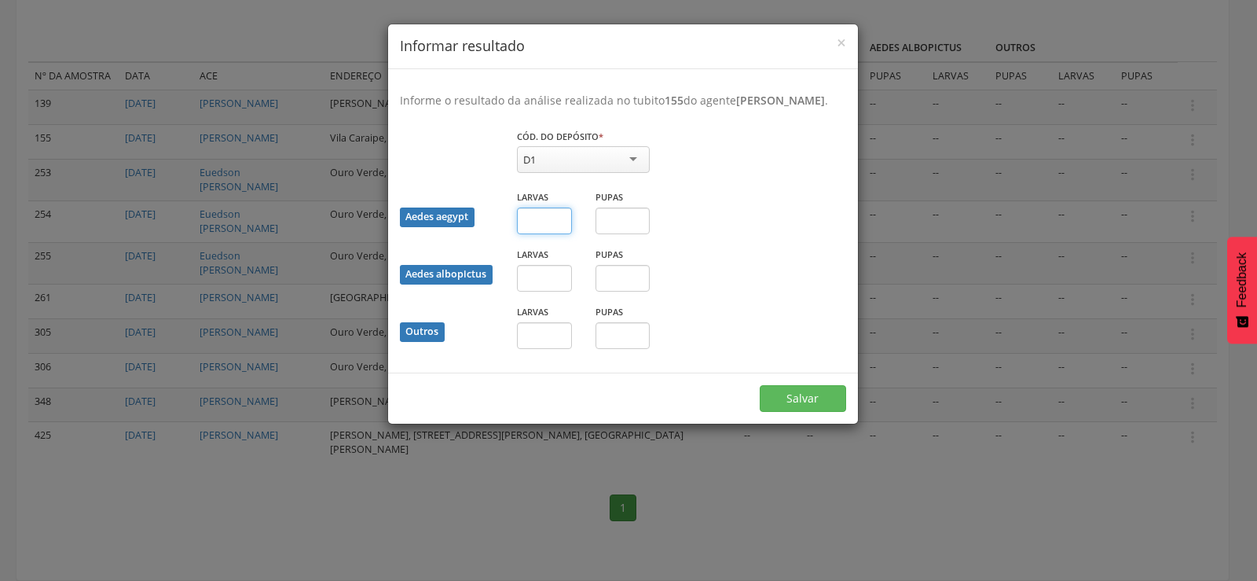
click at [538, 234] on input "text" at bounding box center [544, 220] width 55 height 27
type input "*"
click at [631, 234] on input "text" at bounding box center [622, 220] width 55 height 27
type input "*"
drag, startPoint x: 785, startPoint y: 406, endPoint x: 779, endPoint y: 398, distance: 10.1
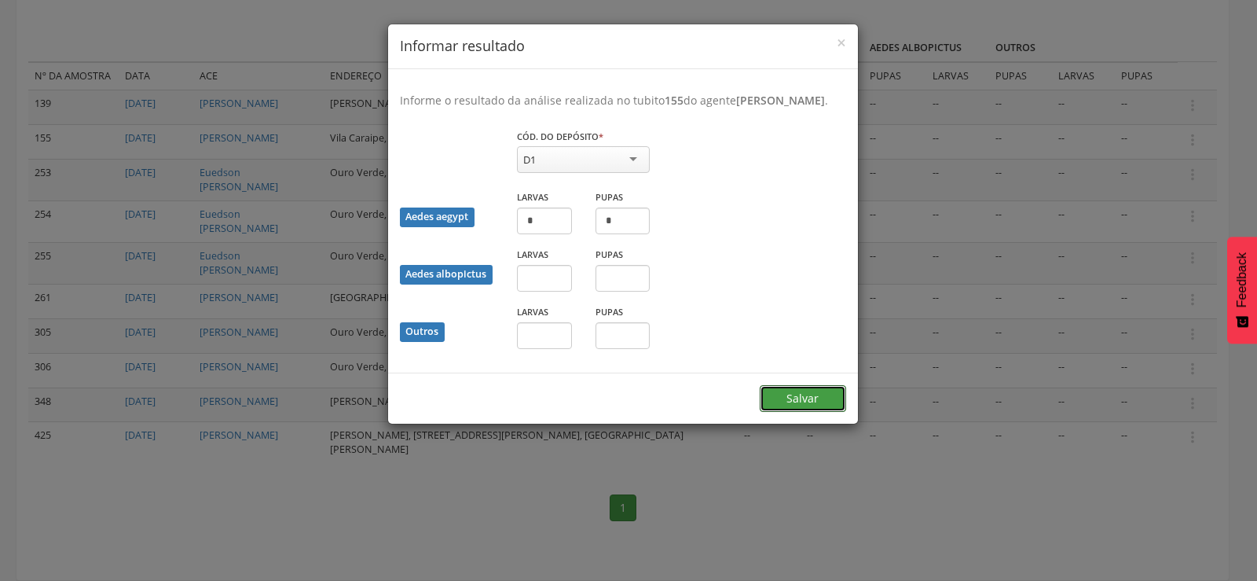
click at [784, 406] on button "Salvar" at bounding box center [803, 398] width 86 height 27
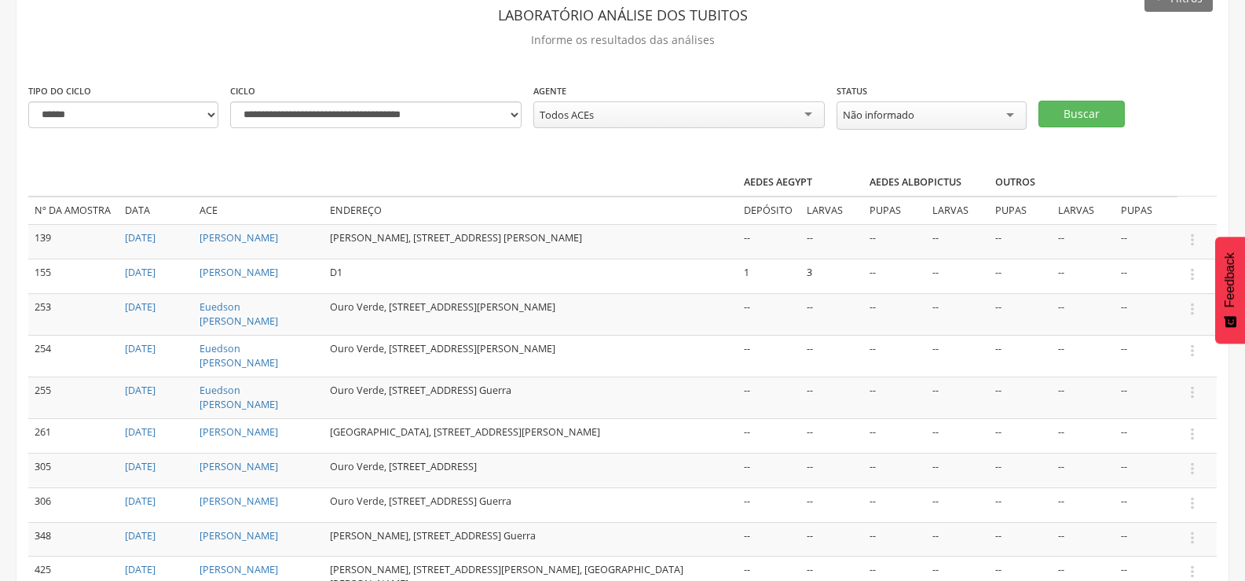
scroll to position [80, 0]
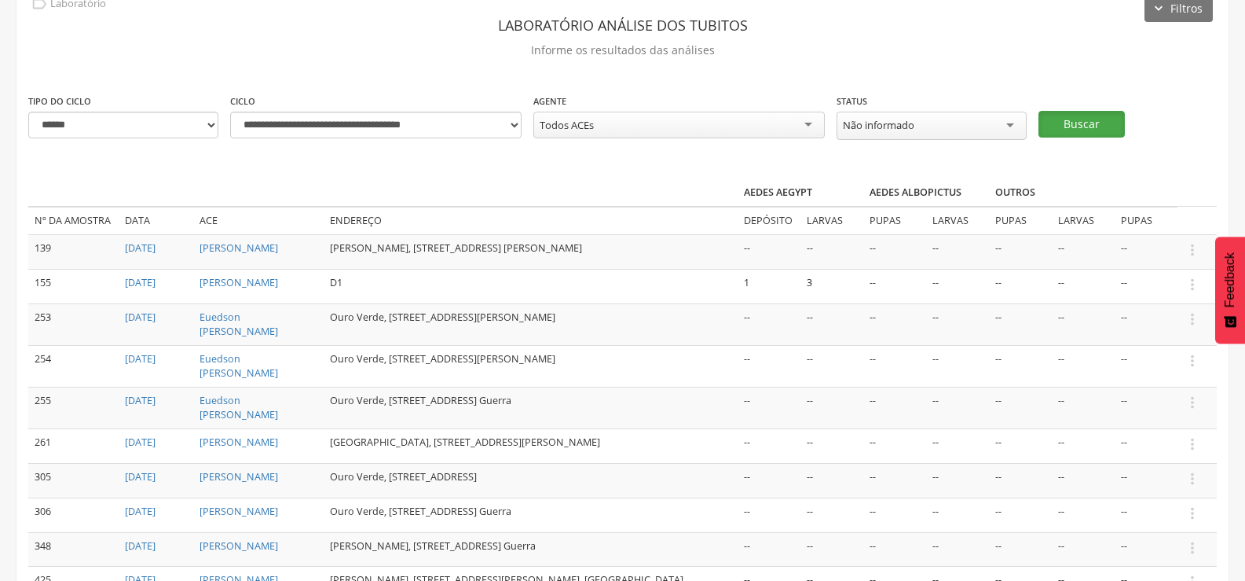
click at [1075, 115] on button "Buscar" at bounding box center [1082, 124] width 86 height 27
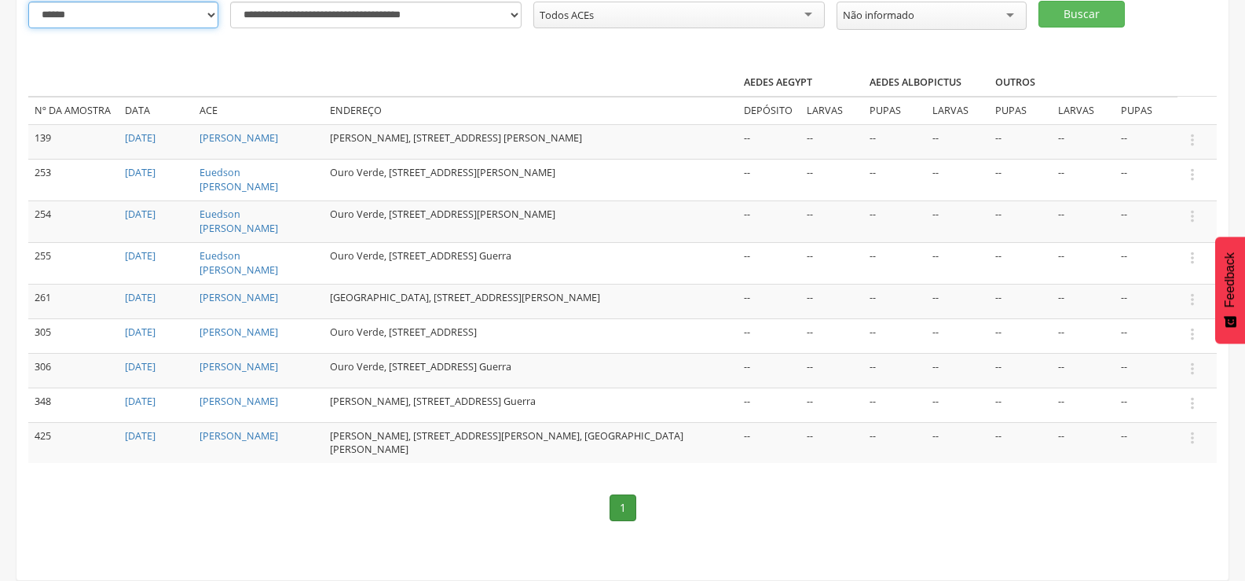
scroll to position [192, 0]
click at [196, 2] on select "**********" at bounding box center [123, 15] width 190 height 27
select select "*"
click at [28, 2] on select "**********" at bounding box center [123, 15] width 190 height 27
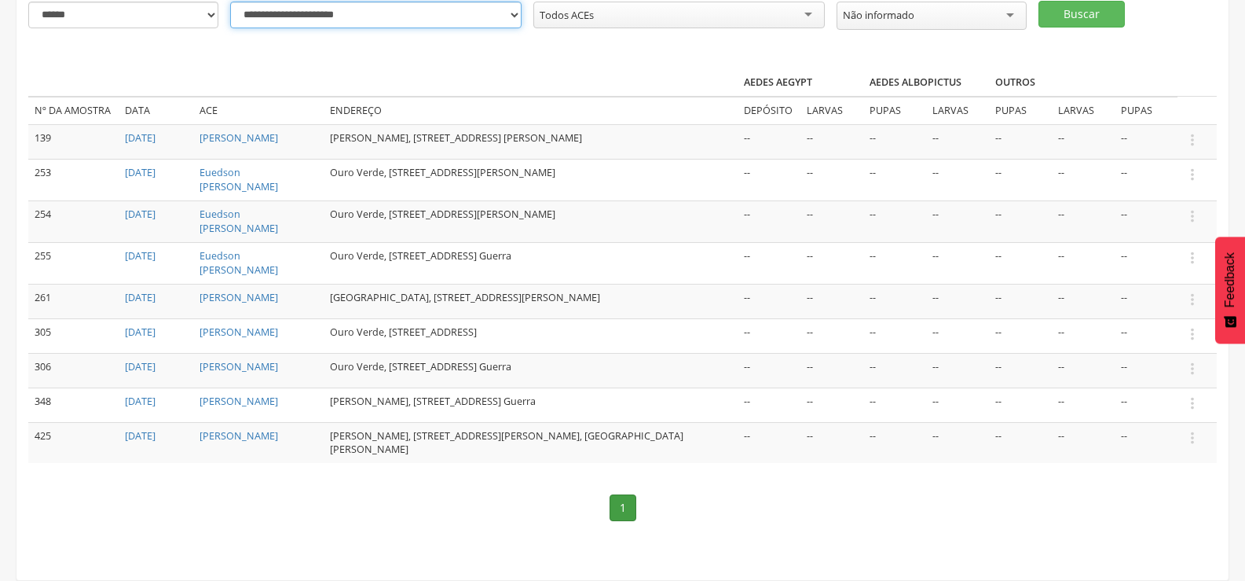
click at [511, 12] on select "**********" at bounding box center [375, 15] width 291 height 27
click at [230, 2] on select "**********" at bounding box center [375, 15] width 291 height 27
click at [1082, 2] on button "Buscar" at bounding box center [1082, 14] width 86 height 27
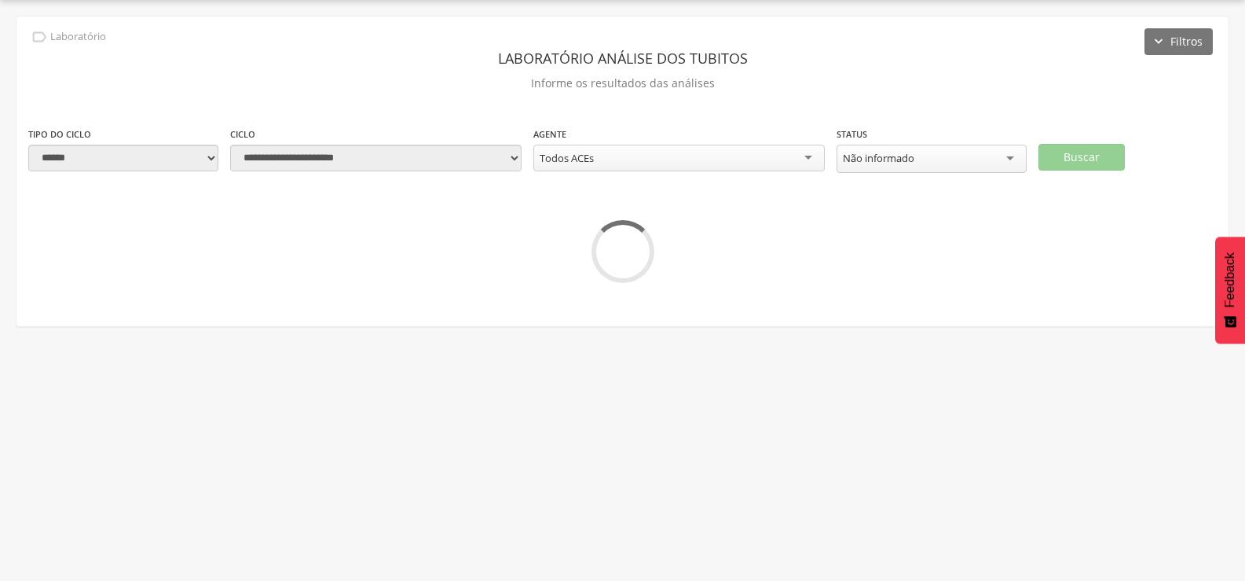
scroll to position [47, 0]
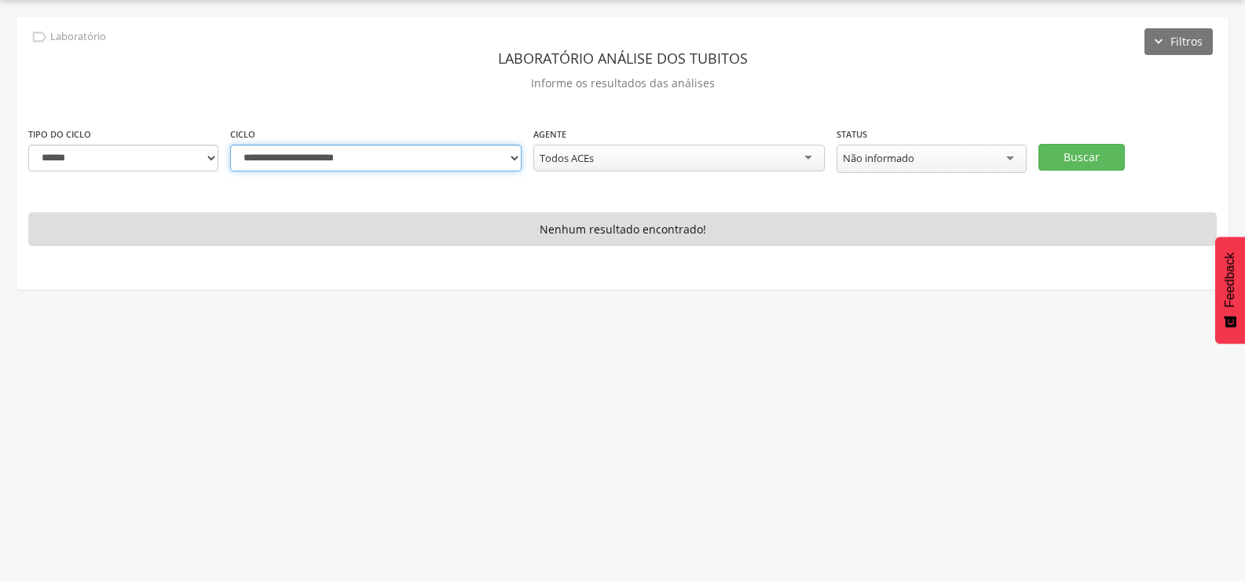
click at [508, 151] on select "**********" at bounding box center [375, 158] width 291 height 27
select select "**********"
click at [230, 145] on select "**********" at bounding box center [375, 158] width 291 height 27
click at [1097, 162] on button "Buscar" at bounding box center [1082, 157] width 86 height 27
